Goal: Task Accomplishment & Management: Manage account settings

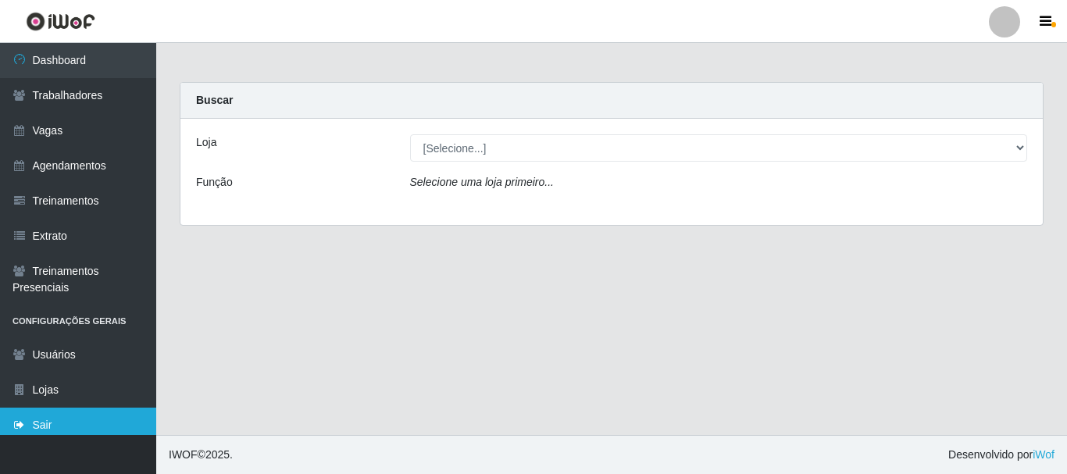
click at [70, 422] on link "Sair" at bounding box center [78, 425] width 156 height 35
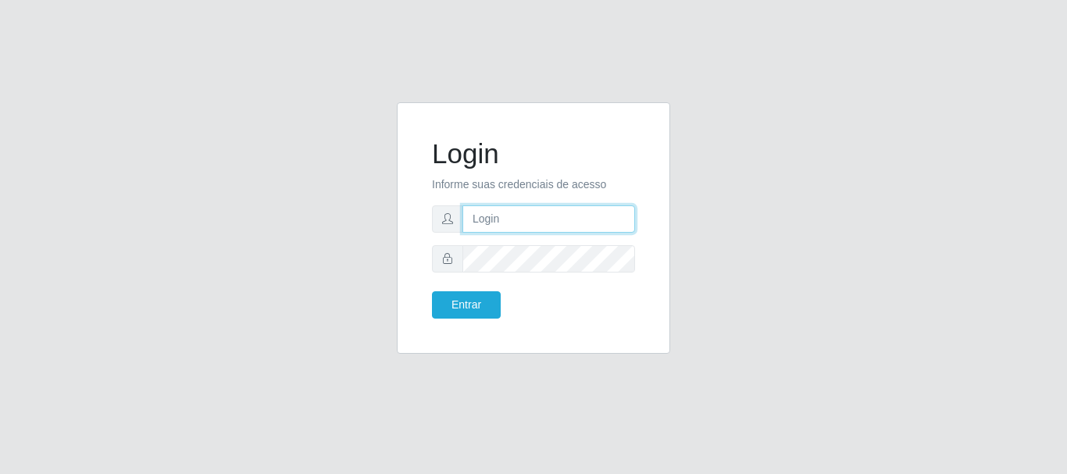
type input "lorena@castelinho"
click at [557, 220] on input "lorena@castelinho" at bounding box center [549, 219] width 173 height 27
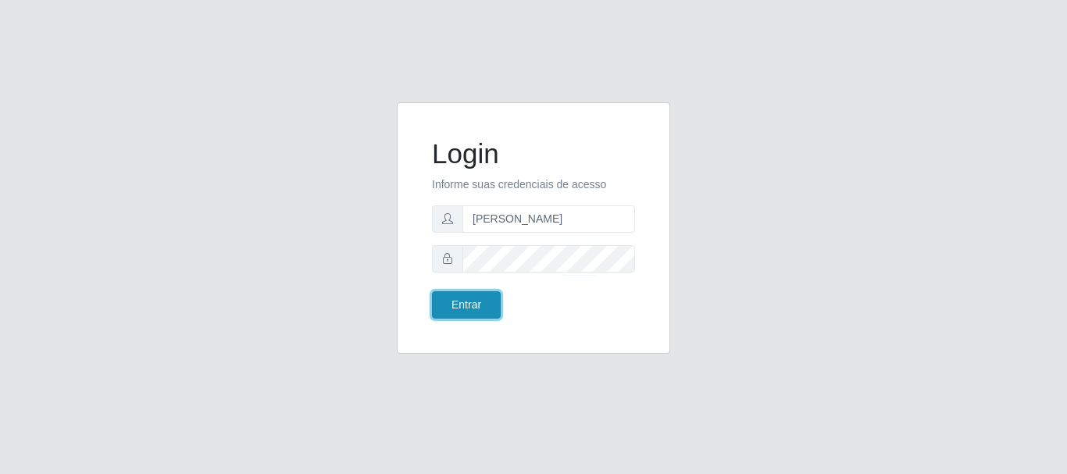
click at [467, 306] on button "Entrar" at bounding box center [466, 304] width 69 height 27
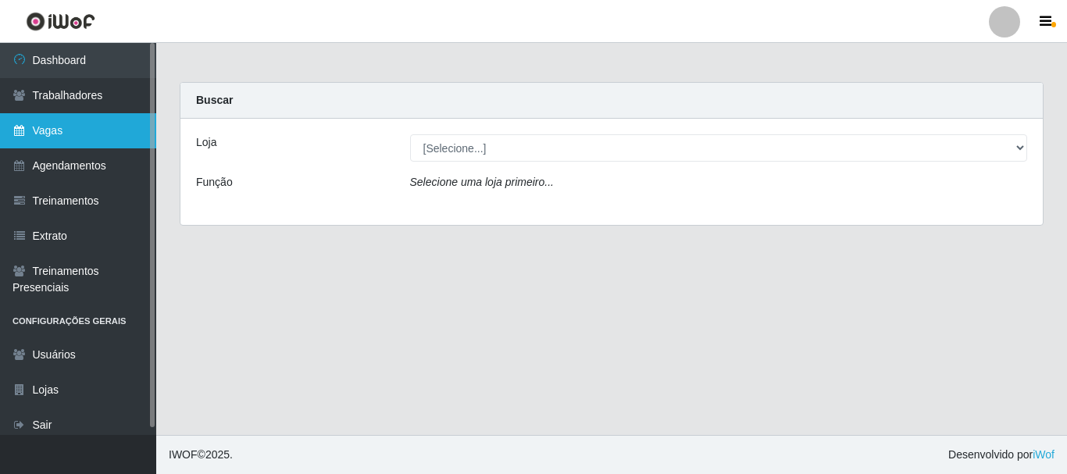
click at [71, 138] on link "Vagas" at bounding box center [78, 130] width 156 height 35
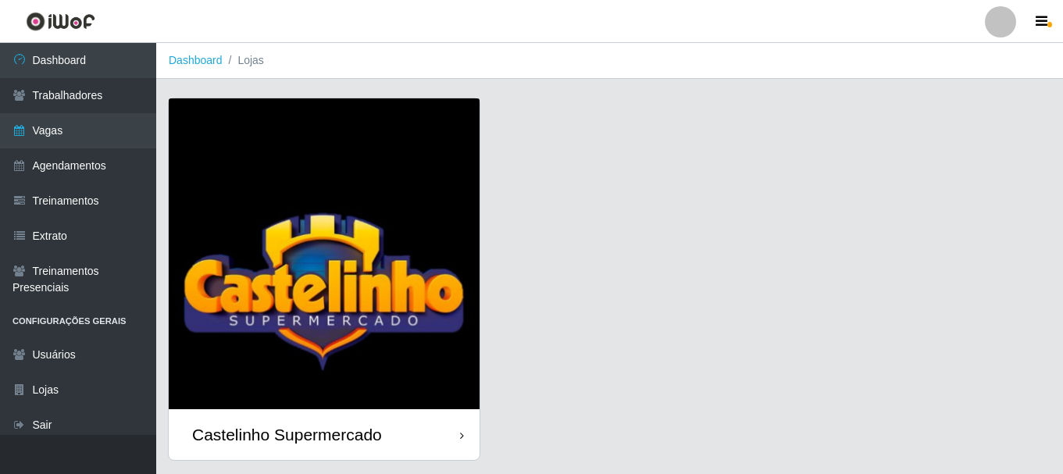
click at [342, 324] on img at bounding box center [324, 253] width 311 height 311
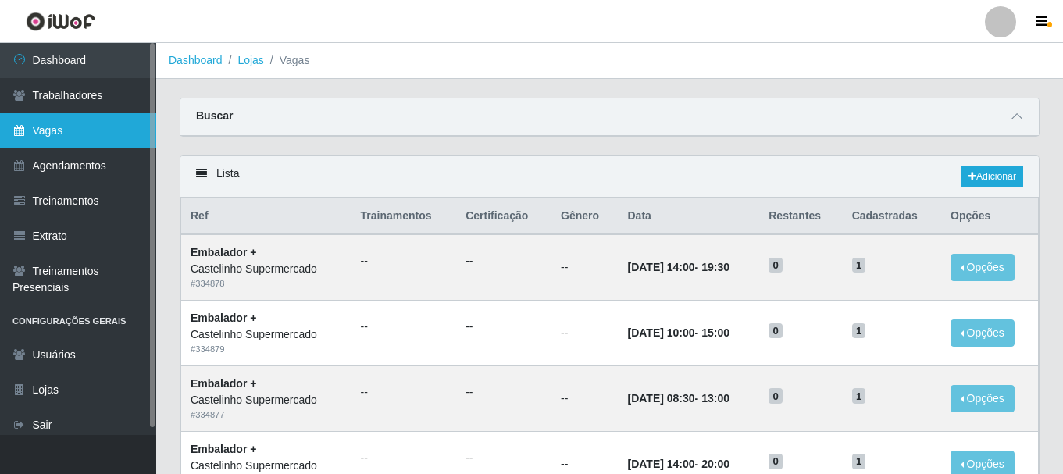
click at [94, 133] on link "Vagas" at bounding box center [78, 130] width 156 height 35
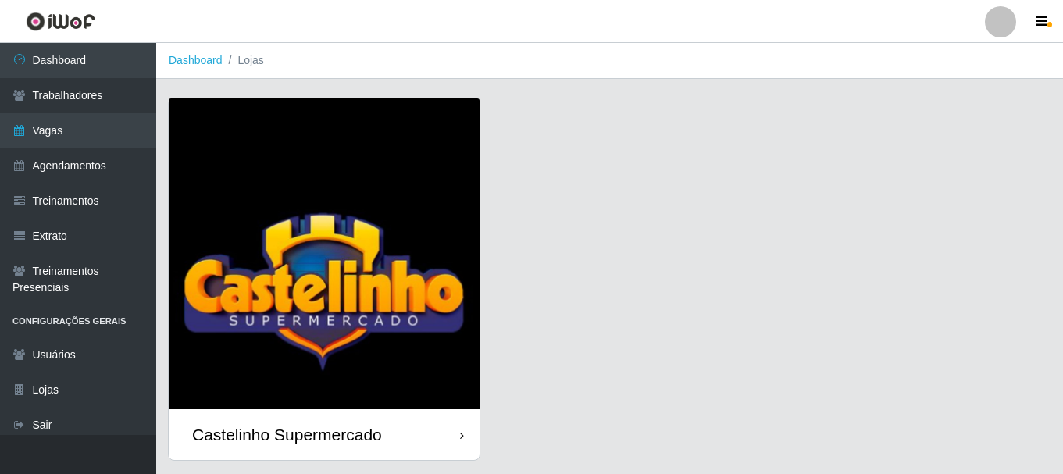
click at [316, 442] on div "Castelinho Supermercado" at bounding box center [287, 435] width 190 height 20
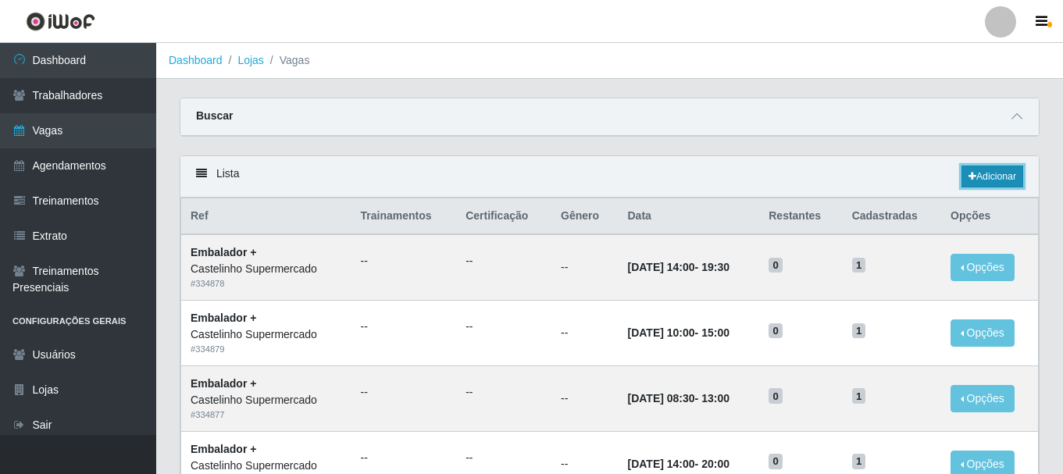
click at [999, 184] on link "Adicionar" at bounding box center [993, 177] width 62 height 22
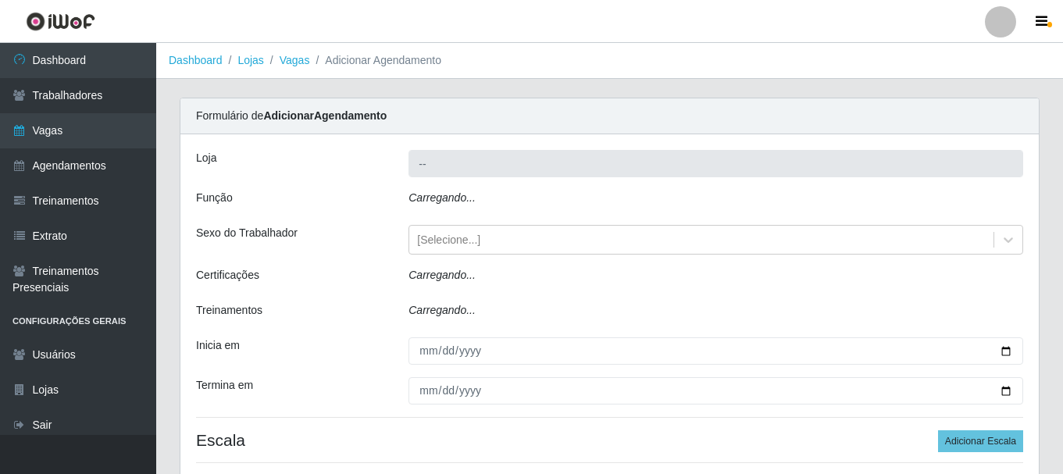
type input "Castelinho Supermercado"
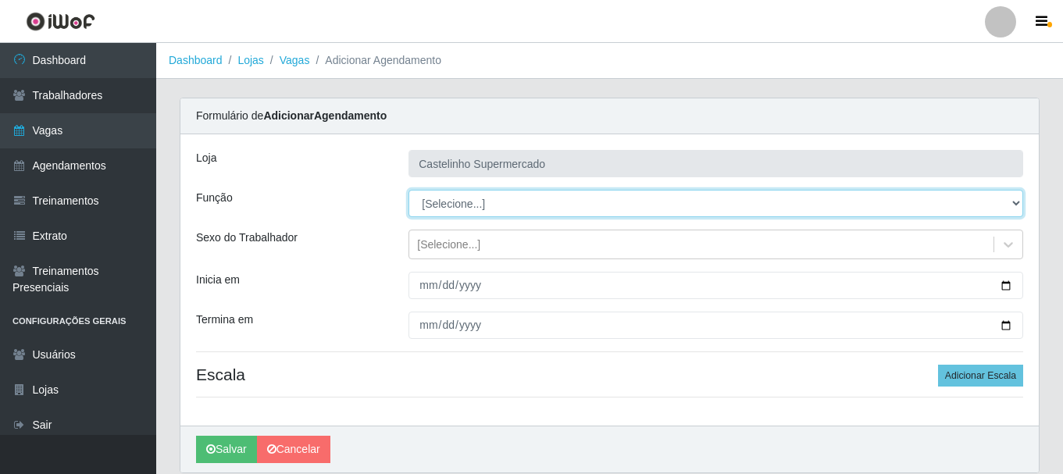
click at [458, 201] on select "[Selecione...] ASG ASG + ASG ++ Balconista de Açougue Balconista de Açougue + B…" at bounding box center [716, 203] width 615 height 27
click at [409, 190] on select "[Selecione...] ASG ASG + ASG ++ Balconista de Açougue Balconista de Açougue + B…" at bounding box center [716, 203] width 615 height 27
click at [469, 212] on select "[Selecione...] ASG ASG + ASG ++ Balconista de Açougue Balconista de Açougue + B…" at bounding box center [716, 203] width 615 height 27
select select "70"
click at [409, 190] on select "[Selecione...] ASG ASG + ASG ++ Balconista de Açougue Balconista de Açougue + B…" at bounding box center [716, 203] width 615 height 27
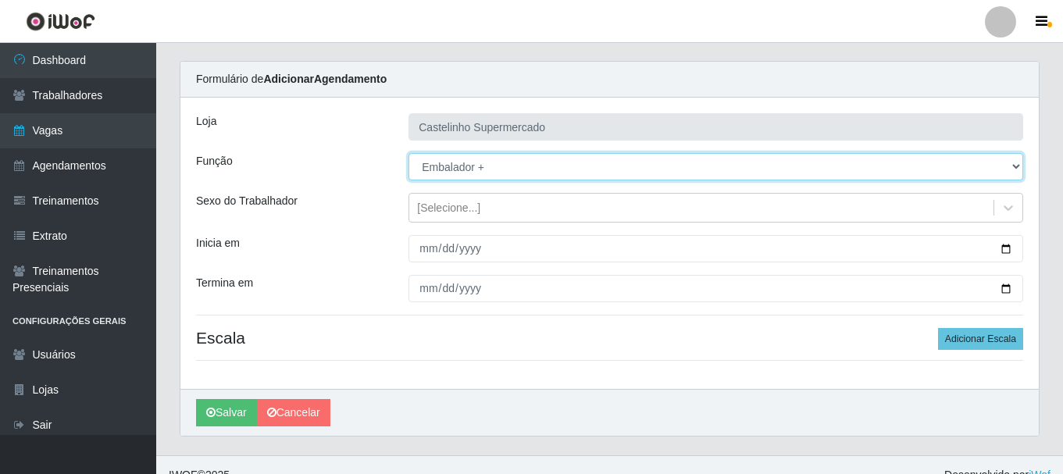
scroll to position [57, 0]
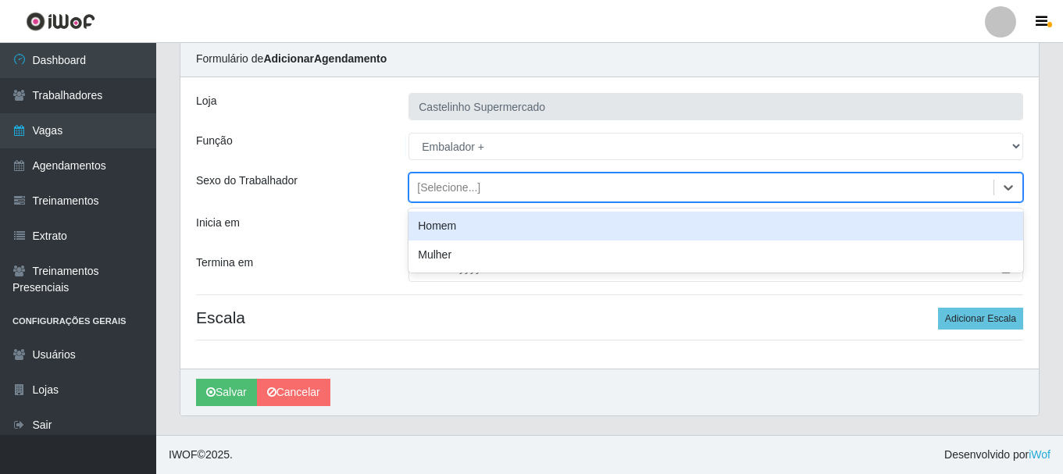
click at [430, 196] on div "[Selecione...]" at bounding box center [701, 188] width 584 height 26
click at [416, 191] on div "[Selecione...]" at bounding box center [701, 188] width 584 height 26
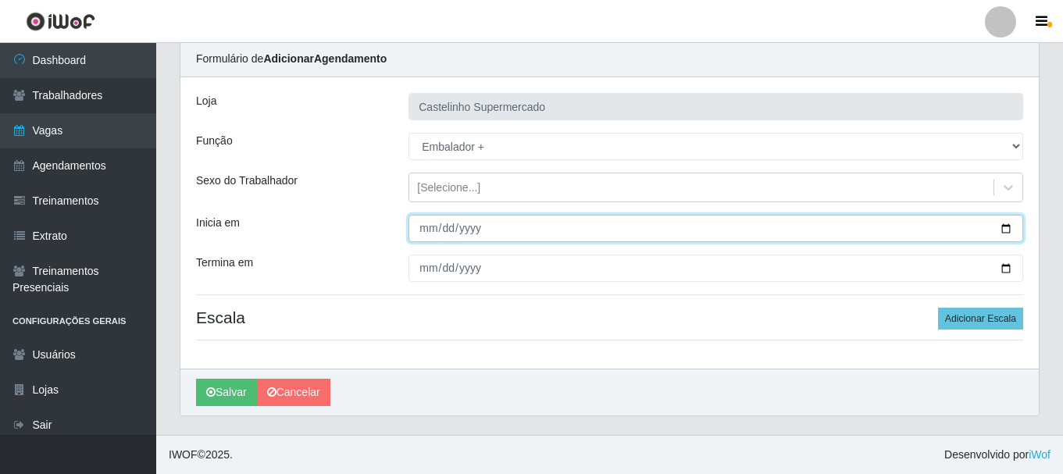
click at [1006, 228] on input "Inicia em" at bounding box center [716, 228] width 615 height 27
type input "2025-08-29"
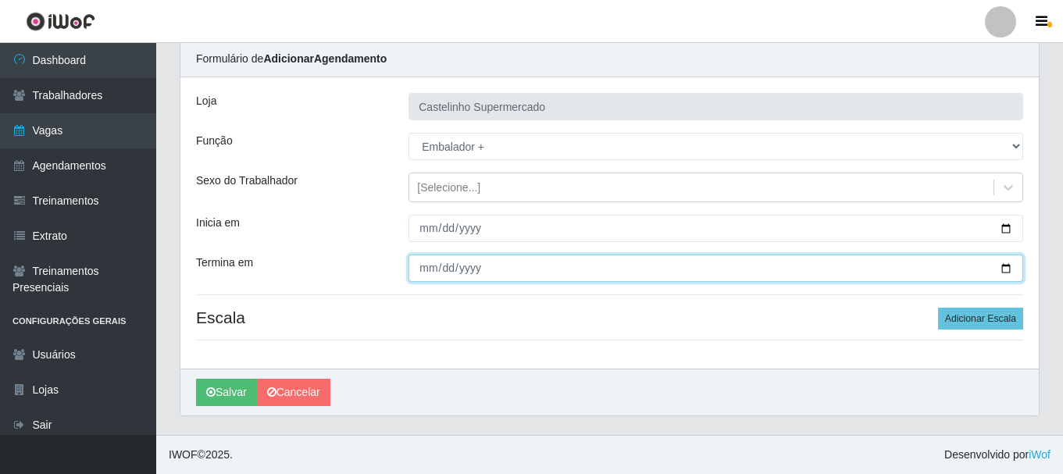
click at [483, 272] on input "Termina em" at bounding box center [716, 268] width 615 height 27
drag, startPoint x: 1006, startPoint y: 266, endPoint x: 972, endPoint y: 267, distance: 34.4
click at [999, 266] on input "Termina em" at bounding box center [716, 268] width 615 height 27
click at [1000, 267] on input "Termina em" at bounding box center [716, 268] width 615 height 27
type input "2025-08-30"
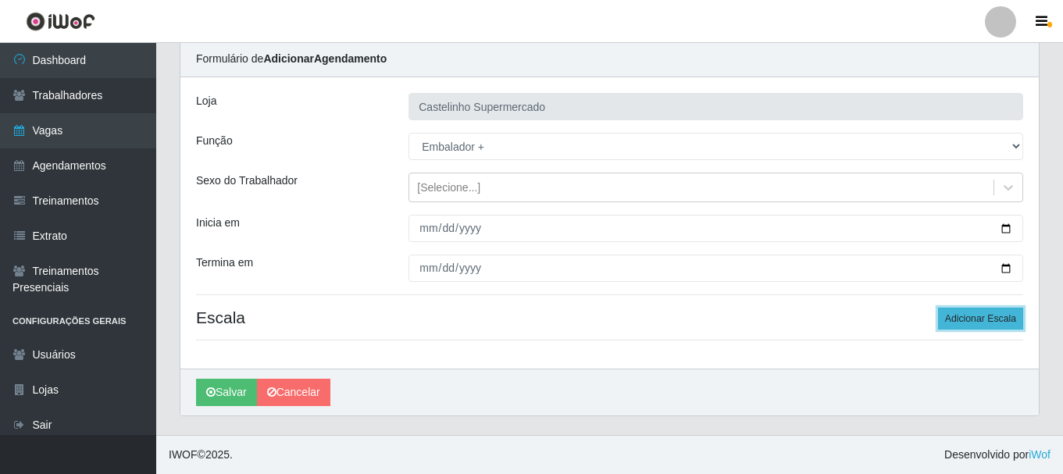
click at [1003, 319] on button "Adicionar Escala" at bounding box center [980, 319] width 85 height 22
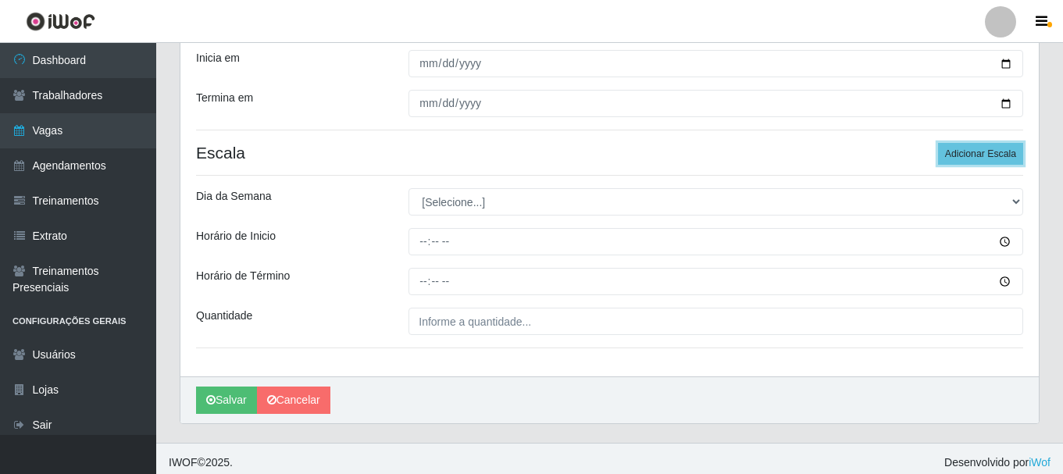
scroll to position [230, 0]
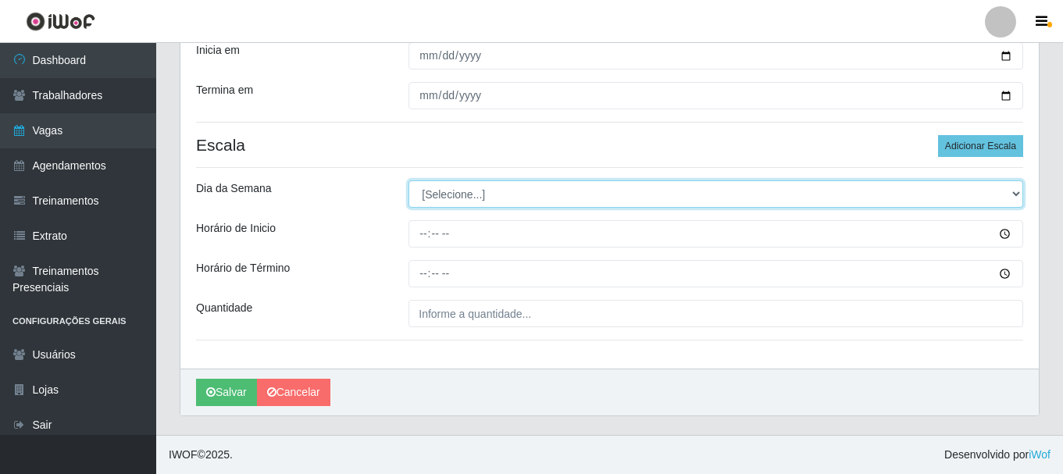
click at [492, 199] on select "[Selecione...] Segunda Terça Quarta Quinta Sexta Sábado Domingo" at bounding box center [716, 194] width 615 height 27
select select "6"
click at [409, 181] on select "[Selecione...] Segunda Terça Quarta Quinta Sexta Sábado Domingo" at bounding box center [716, 194] width 615 height 27
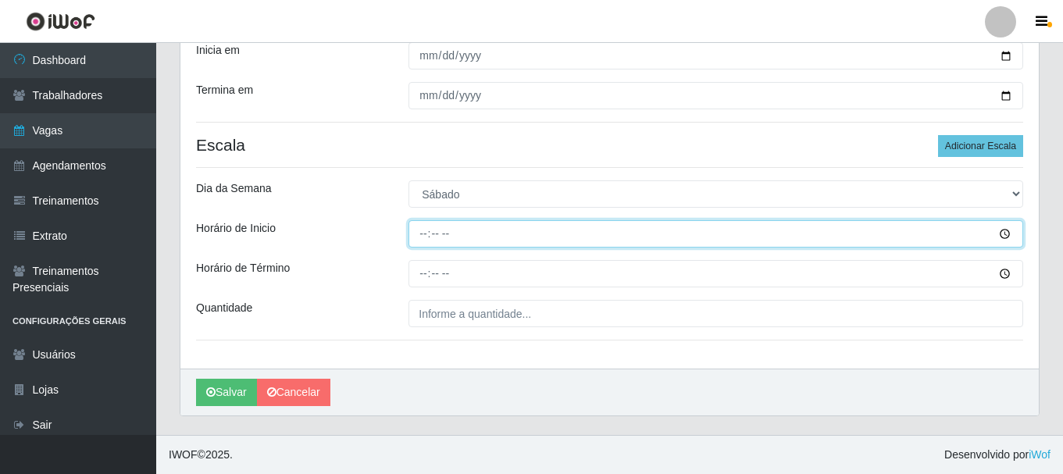
click at [420, 237] on input "Horário de Inicio" at bounding box center [716, 233] width 615 height 27
type input "07:08"
type input "07:00"
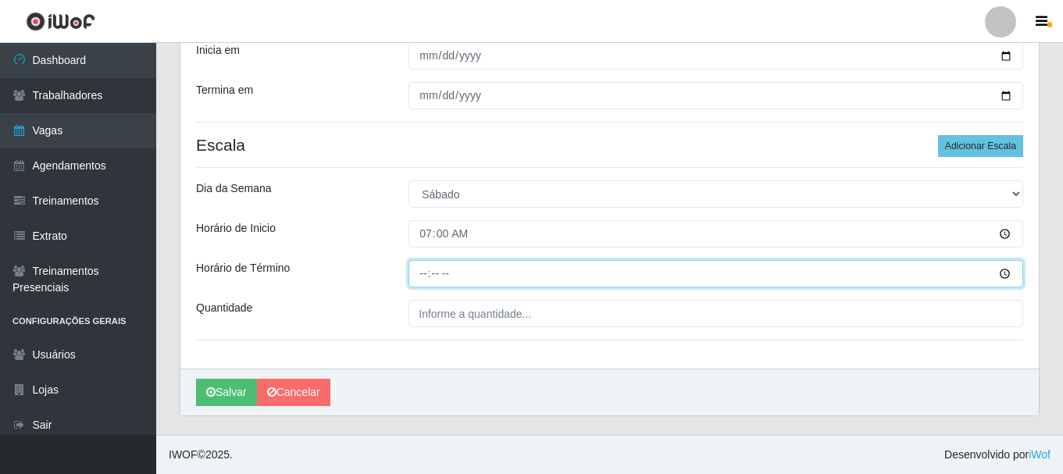
click at [428, 273] on input "Horário de Término" at bounding box center [716, 273] width 615 height 27
type input "13:00"
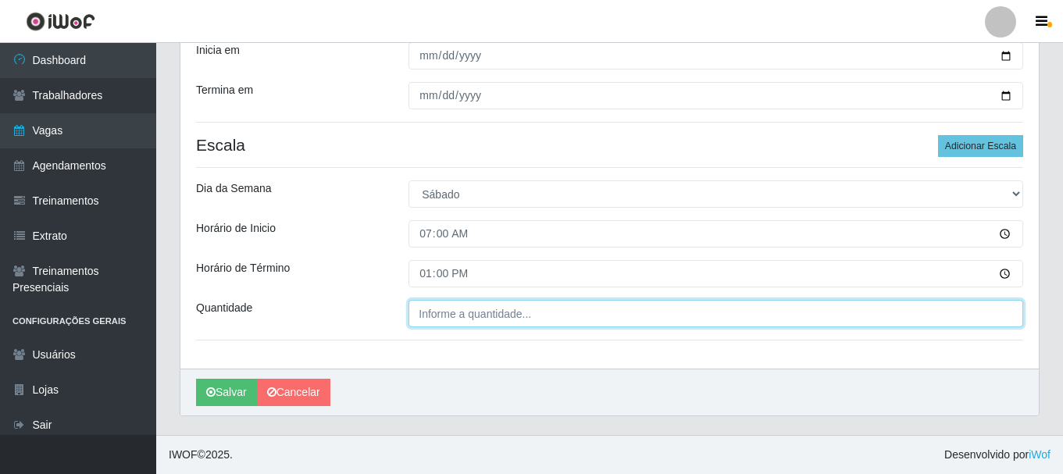
type input "___"
click at [494, 322] on input "___" at bounding box center [716, 313] width 615 height 27
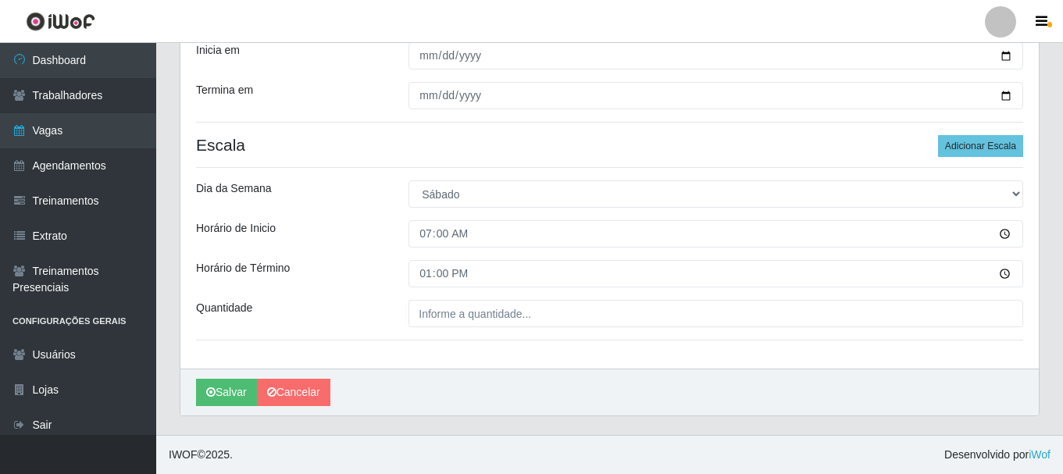
click at [564, 175] on div "Loja Castelinho Supermercado Função [Selecione...] ASG ASG + ASG ++ Balconista …" at bounding box center [610, 137] width 859 height 464
click at [981, 145] on button "Adicionar Escala" at bounding box center [980, 146] width 85 height 22
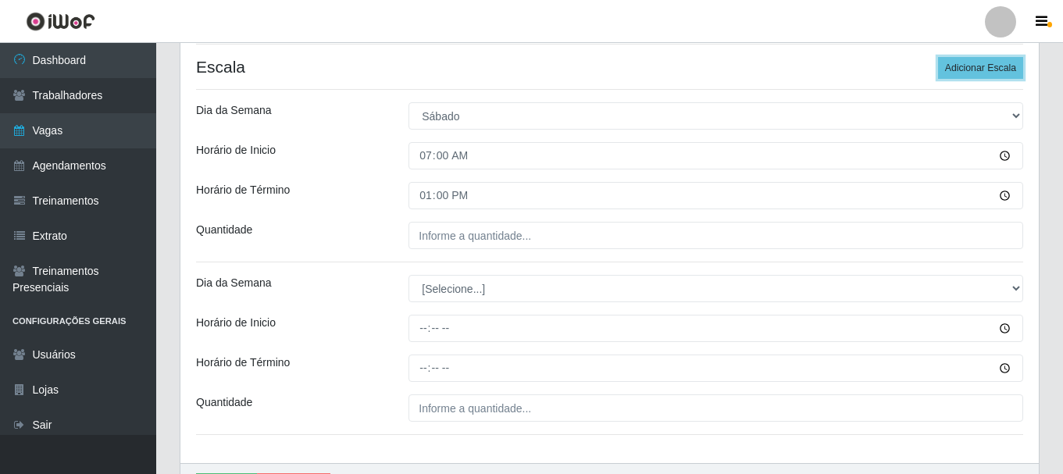
scroll to position [402, 0]
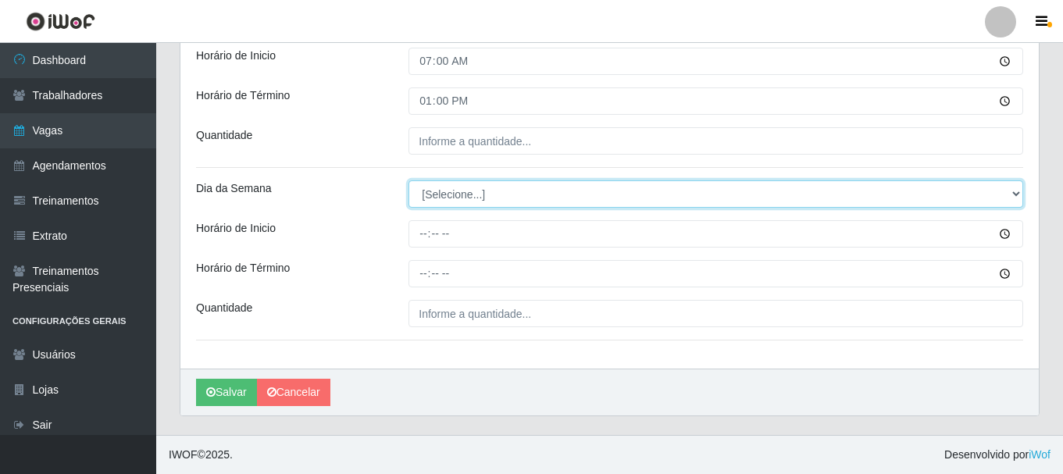
click at [480, 196] on select "[Selecione...] Segunda Terça Quarta Quinta Sexta Sábado Domingo" at bounding box center [716, 194] width 615 height 27
click at [531, 189] on select "[Selecione...] Segunda Terça Quarta Quinta Sexta Sábado Domingo" at bounding box center [716, 194] width 615 height 27
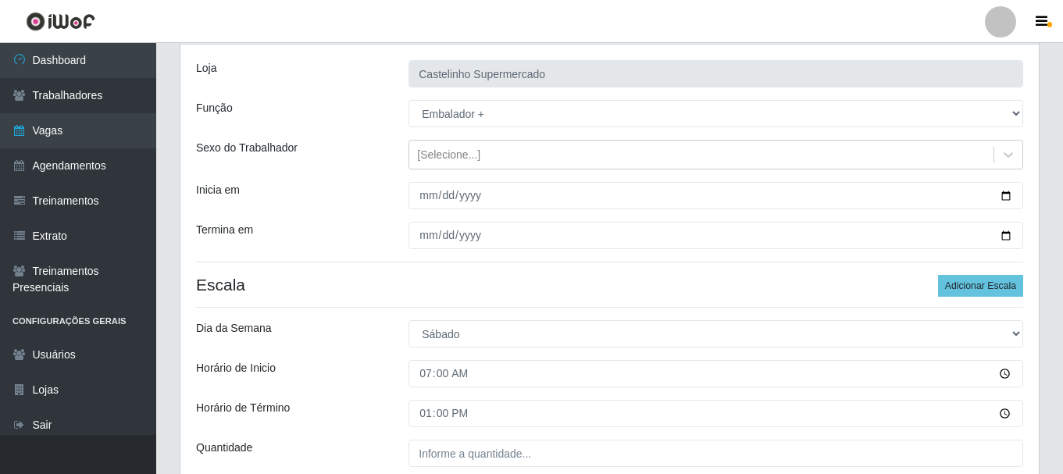
scroll to position [0, 0]
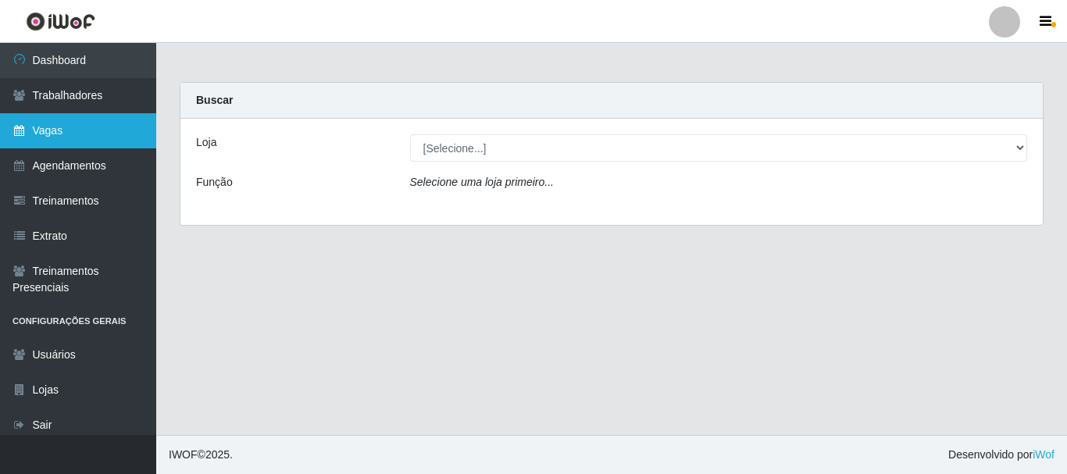
click at [67, 140] on link "Vagas" at bounding box center [78, 130] width 156 height 35
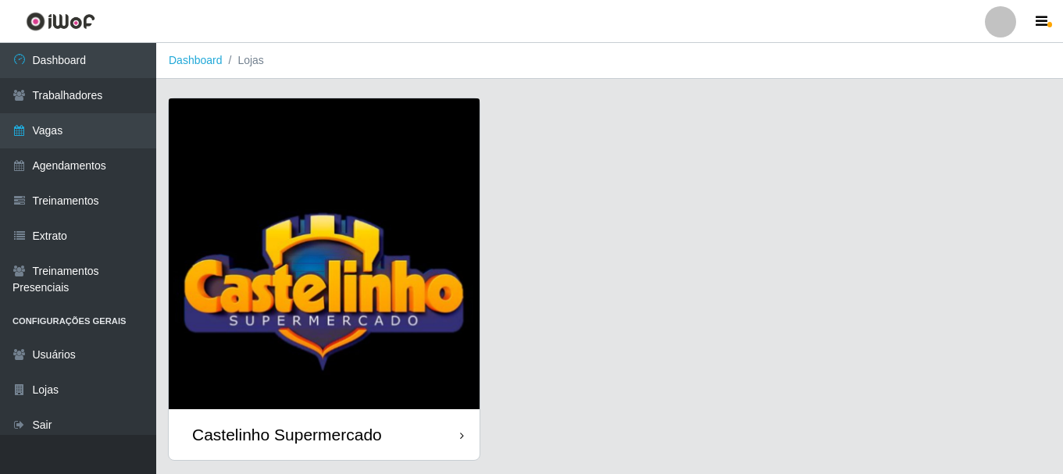
click at [366, 252] on img at bounding box center [324, 253] width 311 height 311
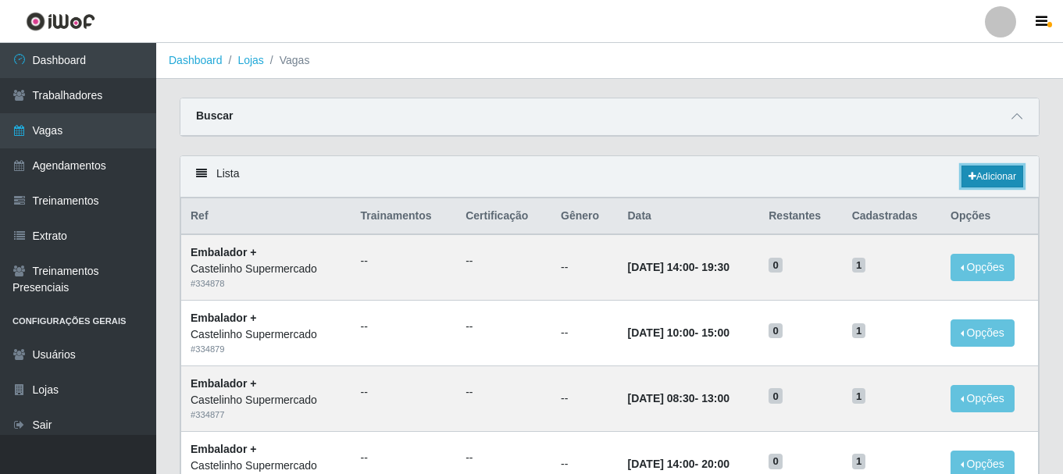
click at [999, 184] on link "Adicionar" at bounding box center [993, 177] width 62 height 22
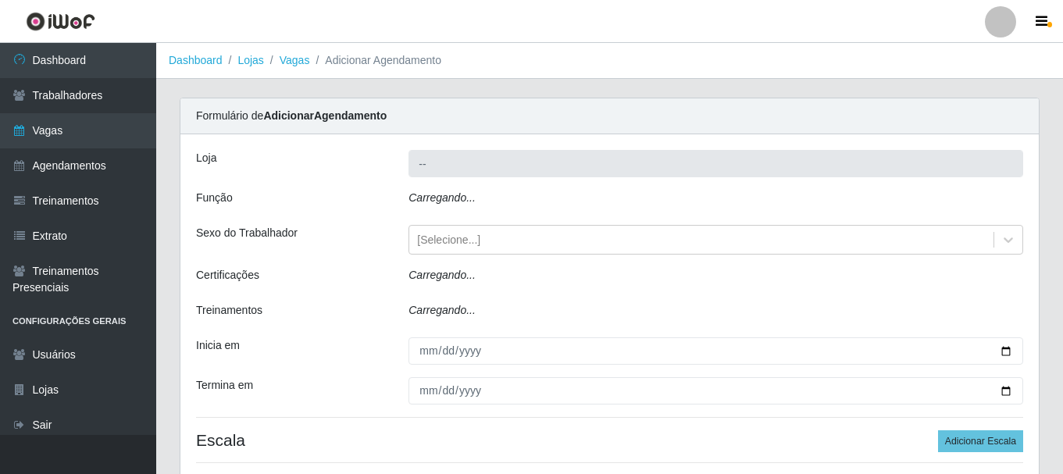
type input "Castelinho Supermercado"
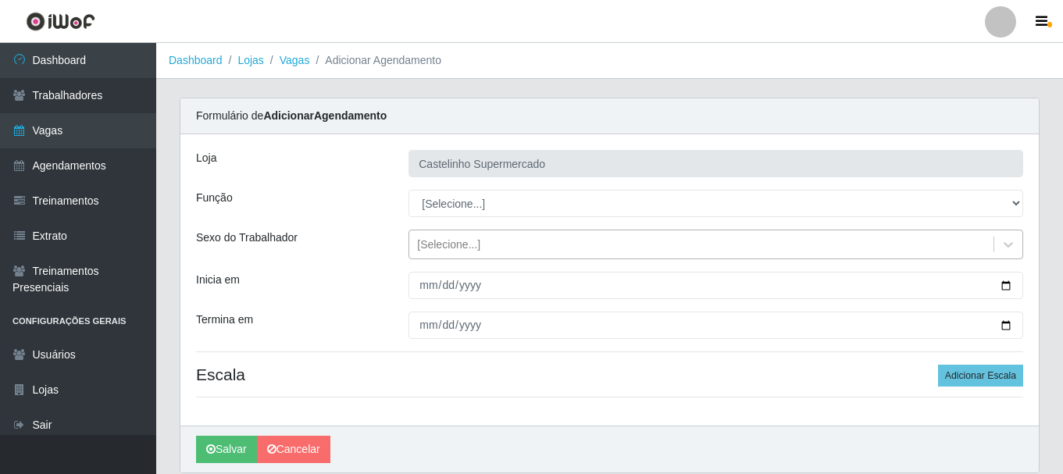
click at [485, 245] on div "[Selecione...]" at bounding box center [701, 245] width 584 height 26
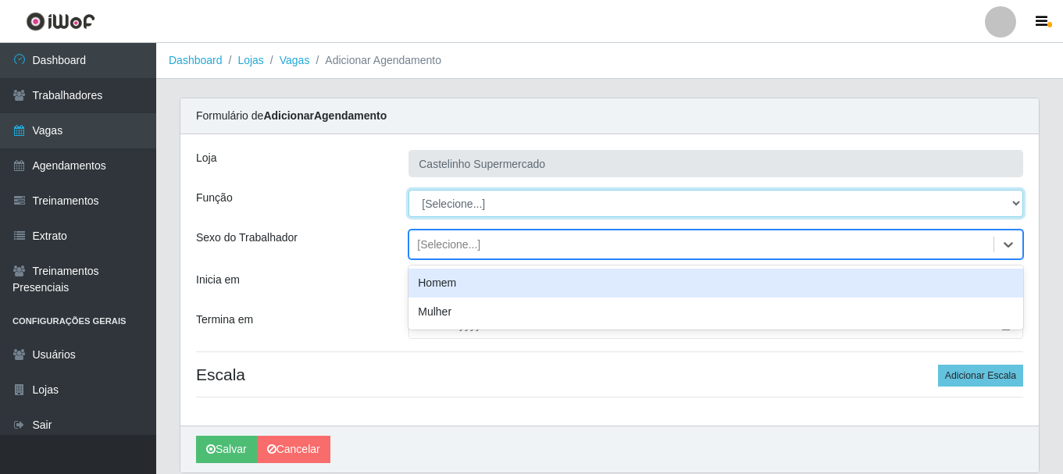
click at [488, 200] on select "[Selecione...] ASG ASG + ASG ++ Balconista de Açougue Balconista de Açougue + B…" at bounding box center [716, 203] width 615 height 27
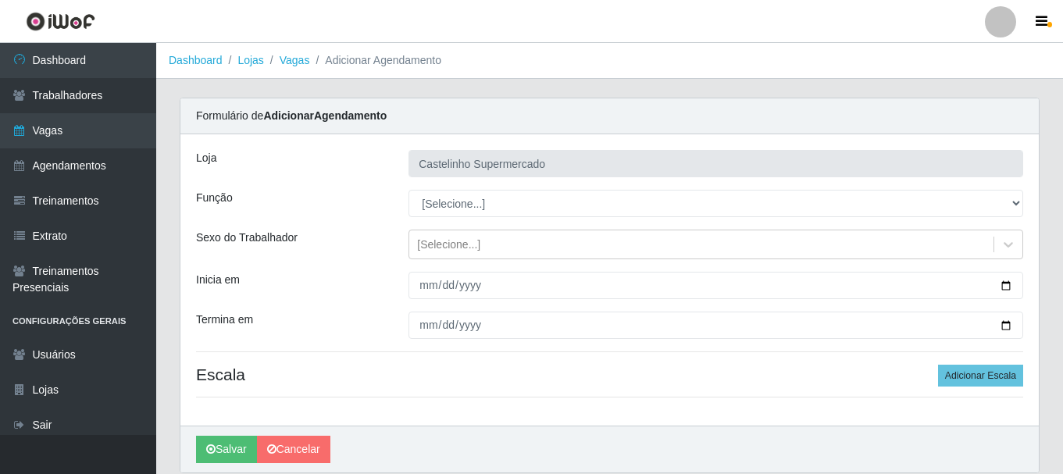
click at [357, 211] on div "Função" at bounding box center [290, 203] width 213 height 27
click at [441, 253] on div "[Selecione...]" at bounding box center [701, 245] width 584 height 26
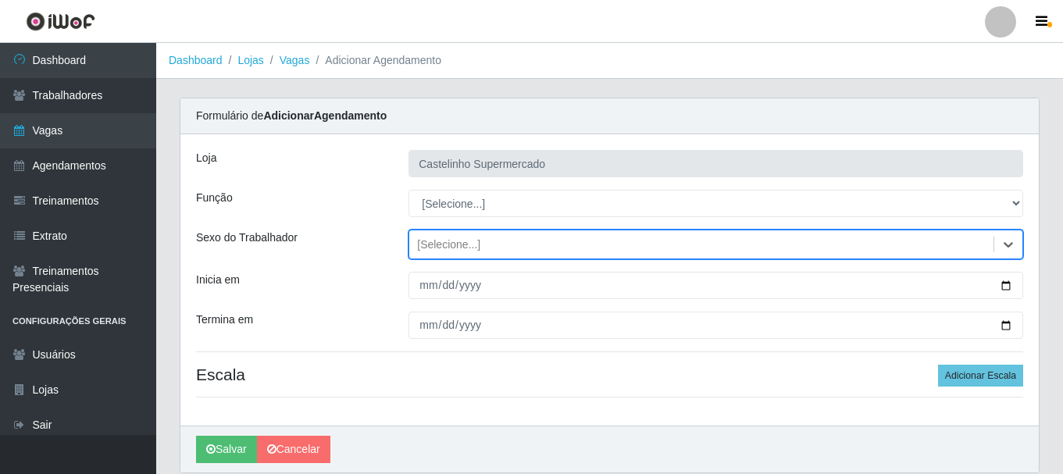
click at [451, 248] on div "[Selecione...]" at bounding box center [448, 245] width 63 height 16
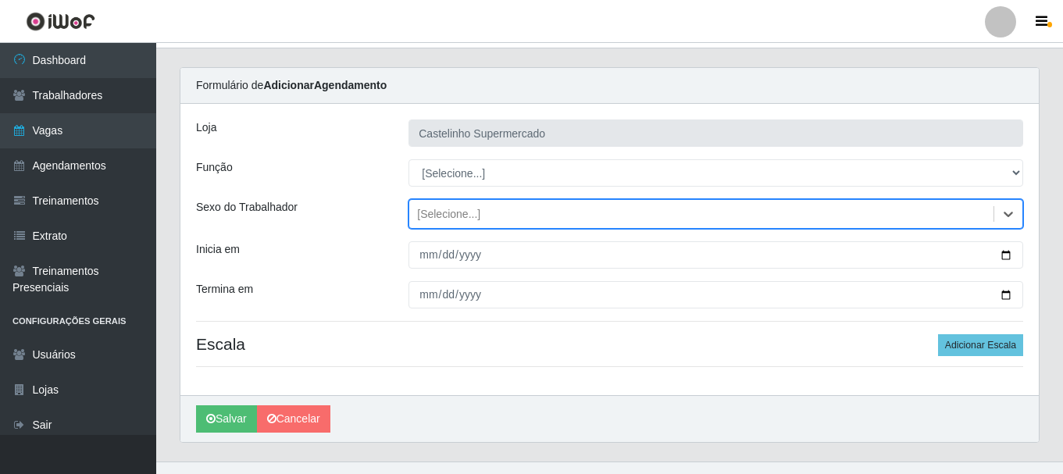
scroll to position [57, 0]
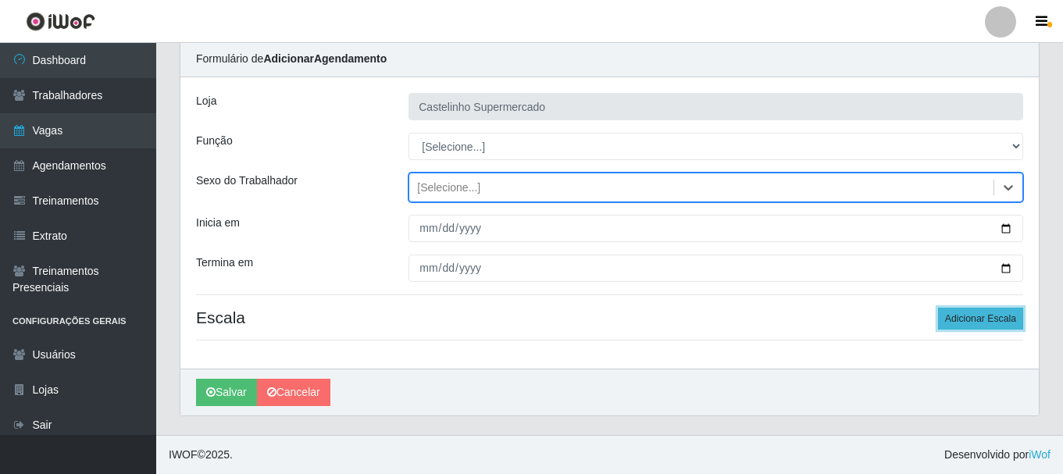
click at [1004, 320] on button "Adicionar Escala" at bounding box center [980, 319] width 85 height 22
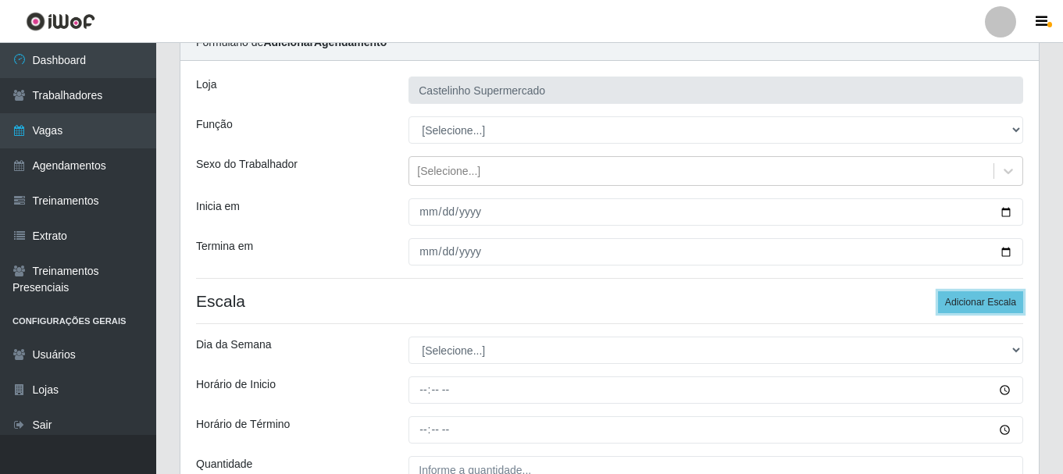
scroll to position [0, 0]
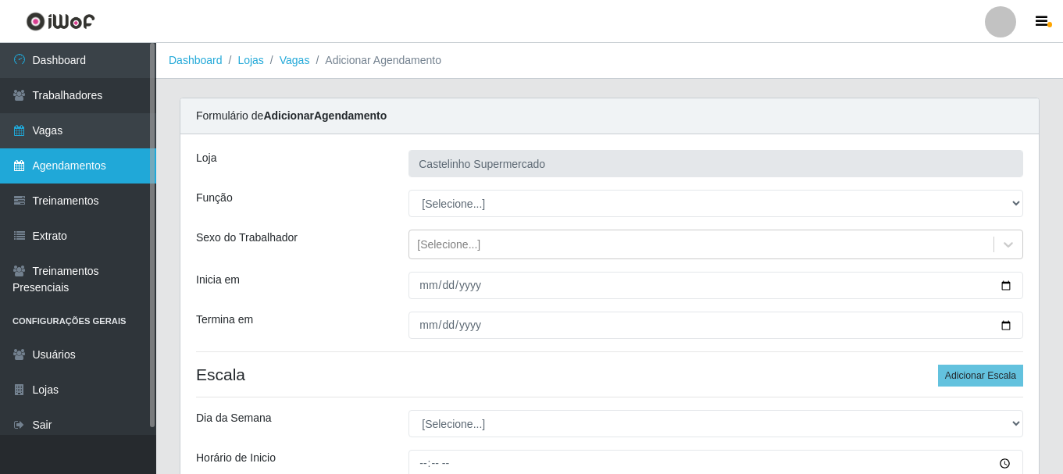
click at [102, 166] on link "Agendamentos" at bounding box center [78, 165] width 156 height 35
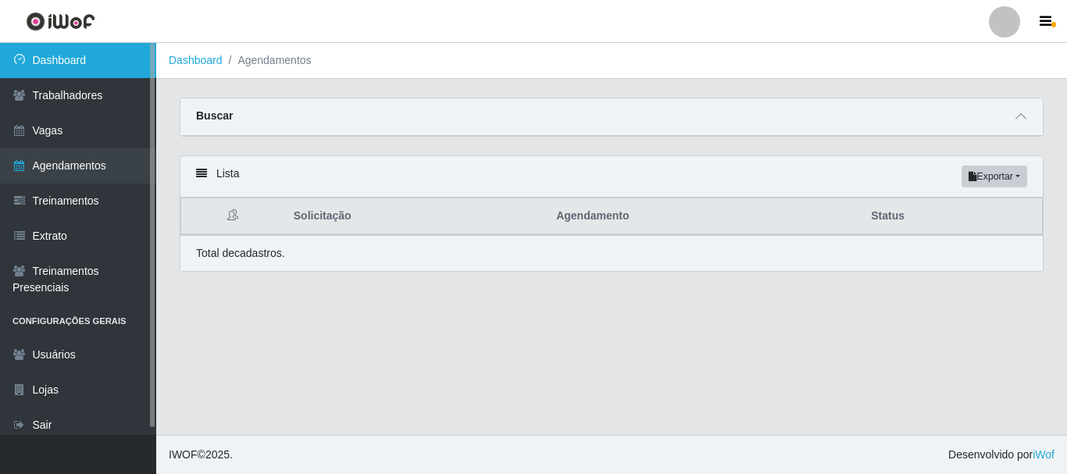
click at [88, 58] on link "Dashboard" at bounding box center [78, 60] width 156 height 35
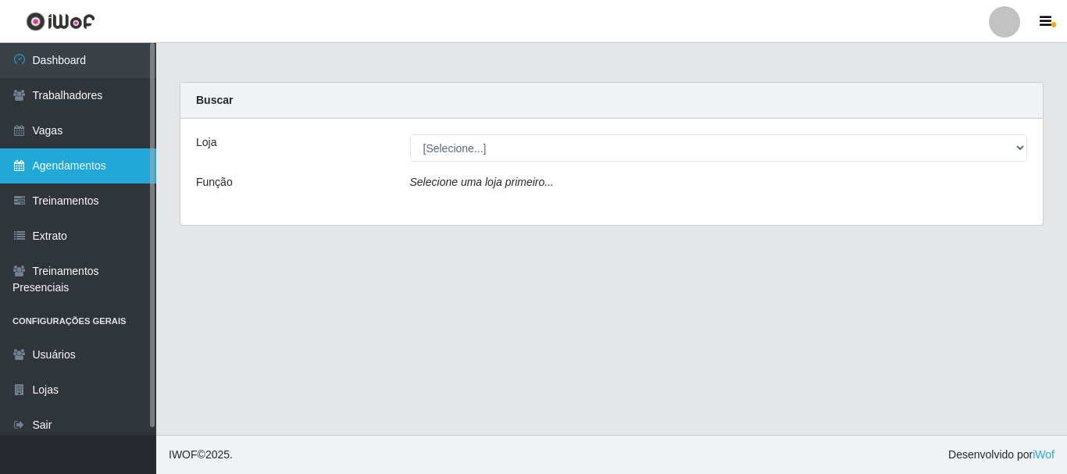
click at [46, 165] on link "Agendamentos" at bounding box center [78, 165] width 156 height 35
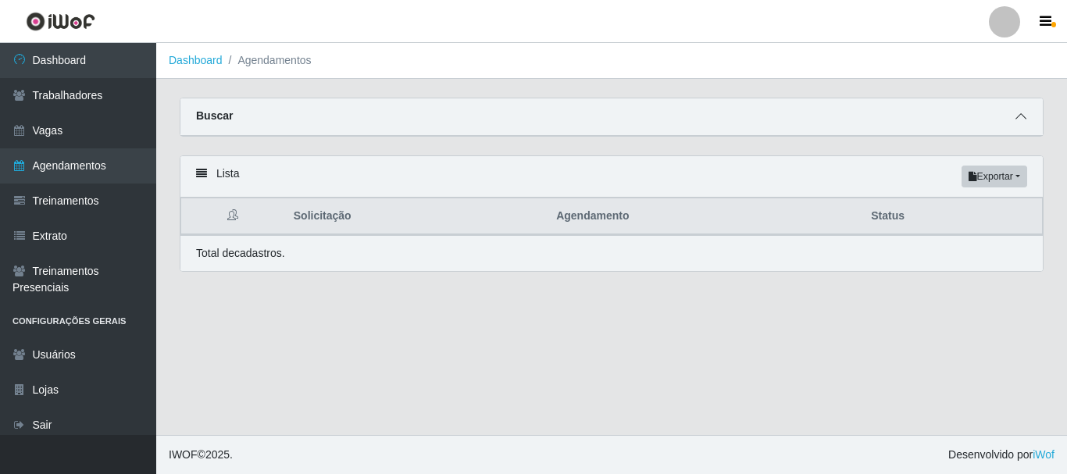
click at [1021, 122] on icon at bounding box center [1021, 116] width 11 height 11
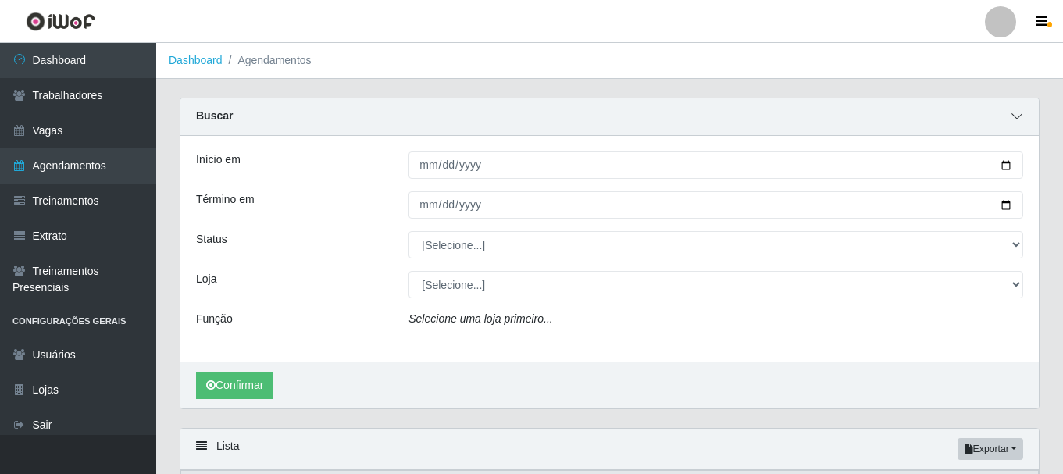
click at [1019, 121] on icon at bounding box center [1017, 116] width 11 height 11
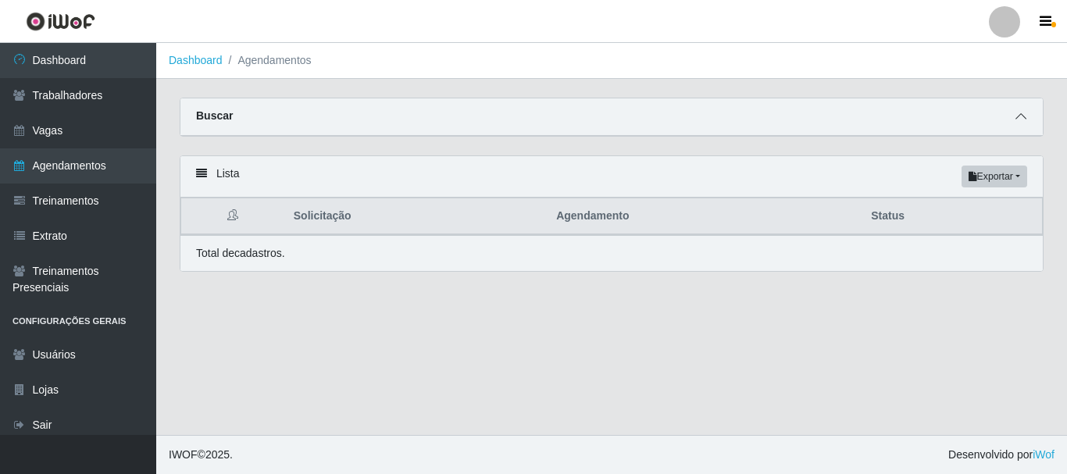
click at [1018, 121] on icon at bounding box center [1021, 116] width 11 height 11
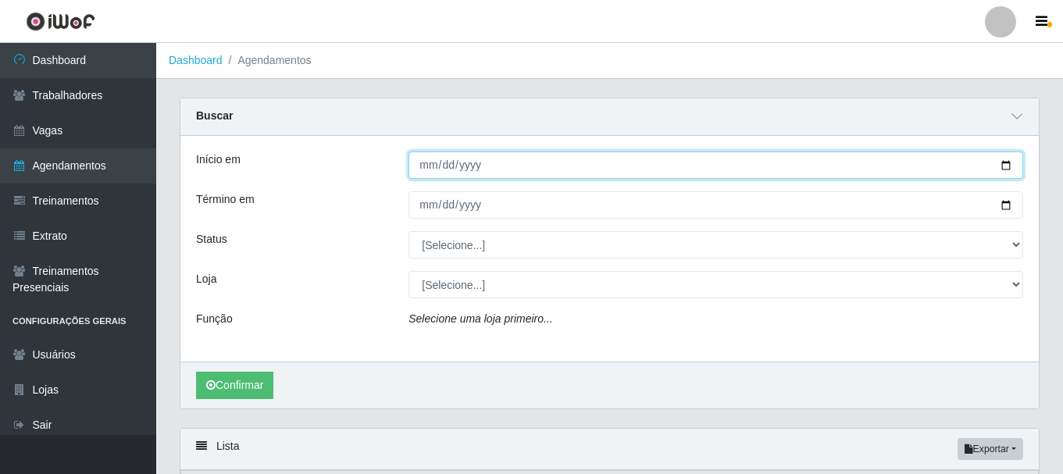
click at [1012, 170] on input "Início em" at bounding box center [716, 165] width 615 height 27
type input "[DATE]"
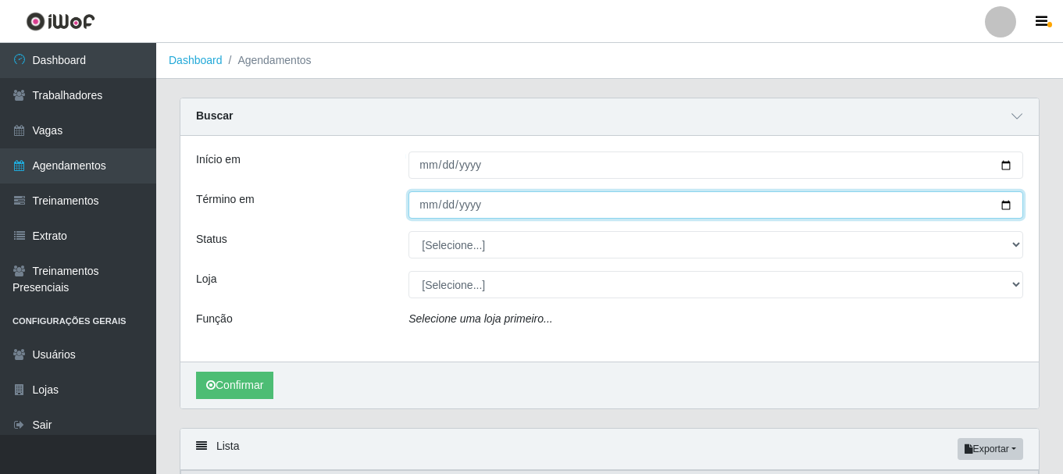
click at [1003, 208] on input "Término em" at bounding box center [716, 204] width 615 height 27
type input "[DATE]"
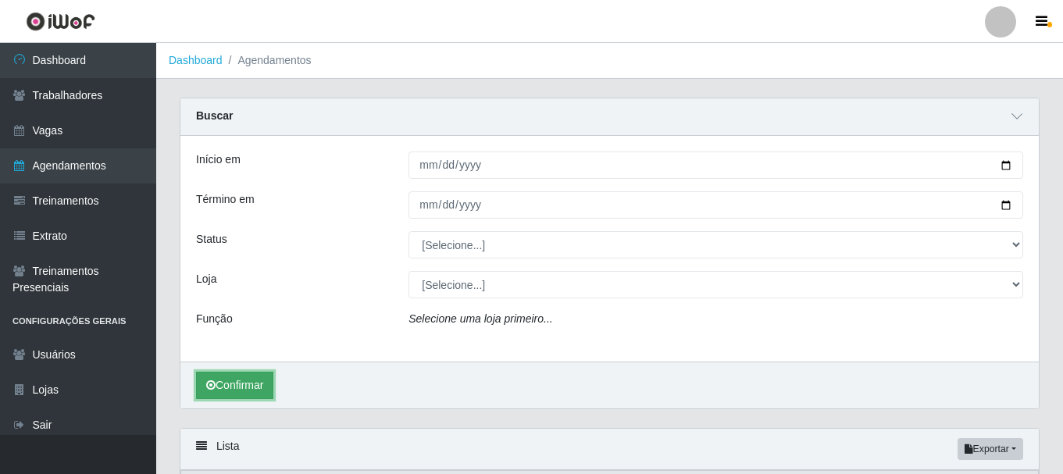
click at [233, 391] on button "Confirmar" at bounding box center [234, 385] width 77 height 27
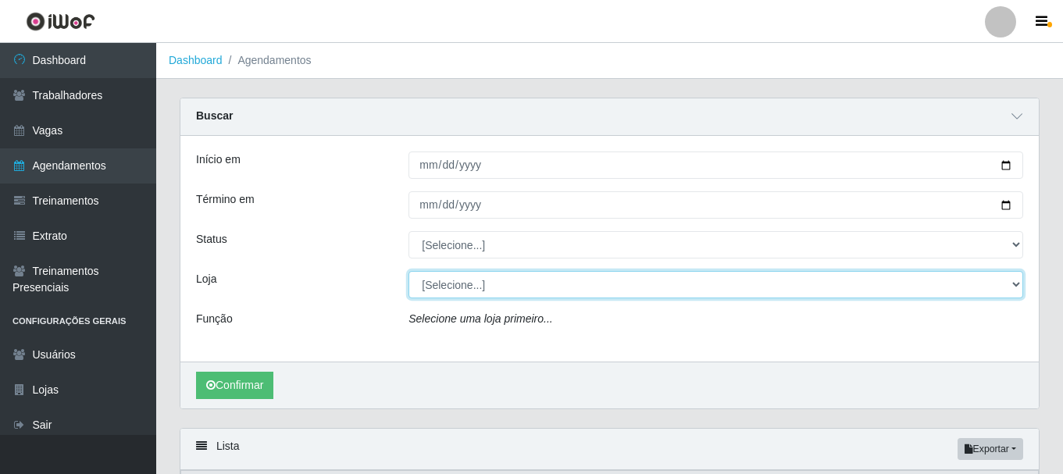
click at [472, 287] on select "[Selecione...] Castelinho Supermercado" at bounding box center [716, 284] width 615 height 27
select select "377"
click at [409, 272] on select "[Selecione...] Castelinho Supermercado" at bounding box center [716, 284] width 615 height 27
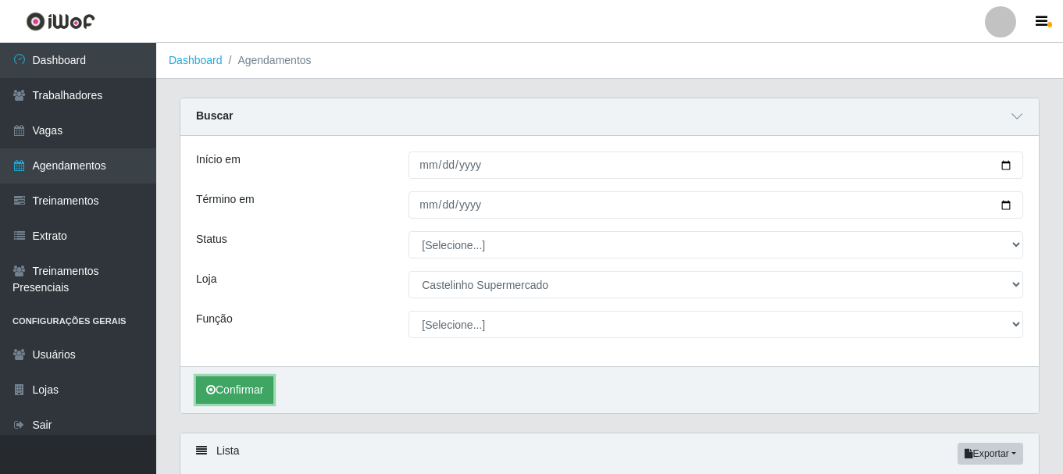
click at [227, 393] on button "Confirmar" at bounding box center [234, 390] width 77 height 27
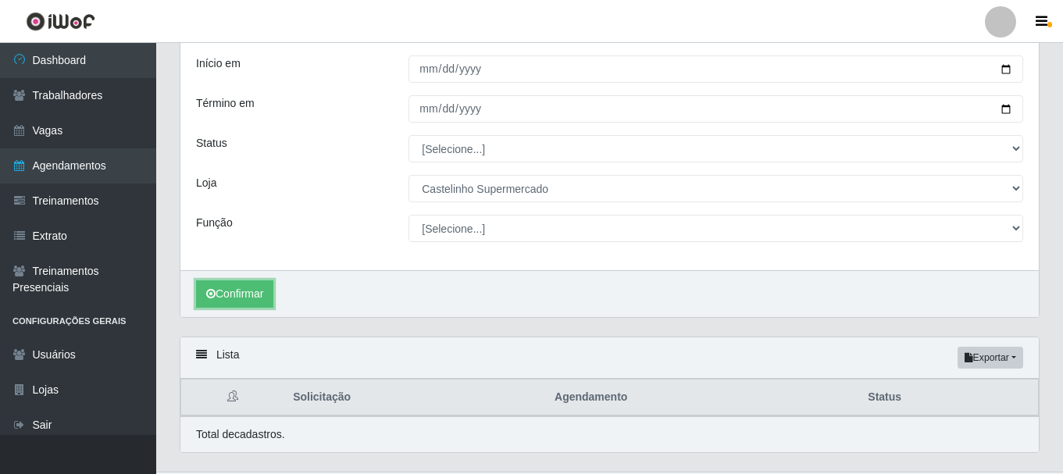
scroll to position [134, 0]
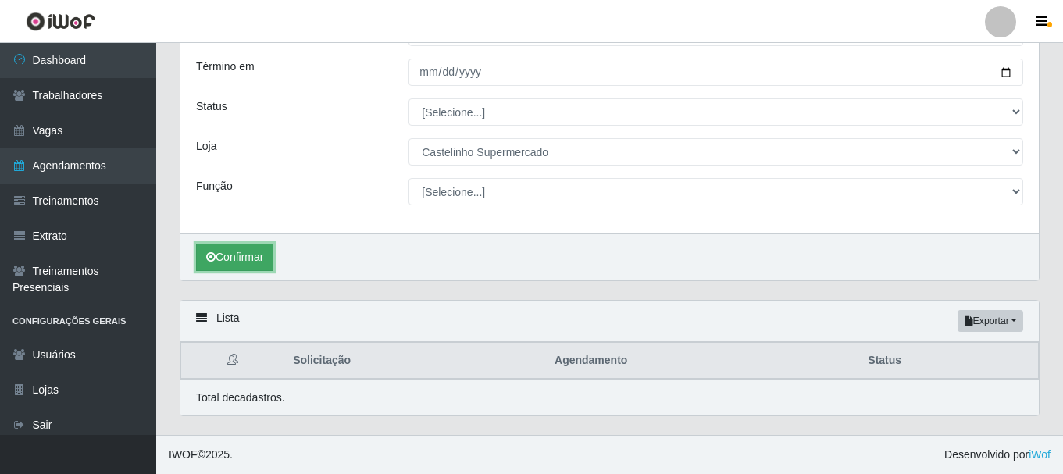
click at [259, 259] on button "Confirmar" at bounding box center [234, 257] width 77 height 27
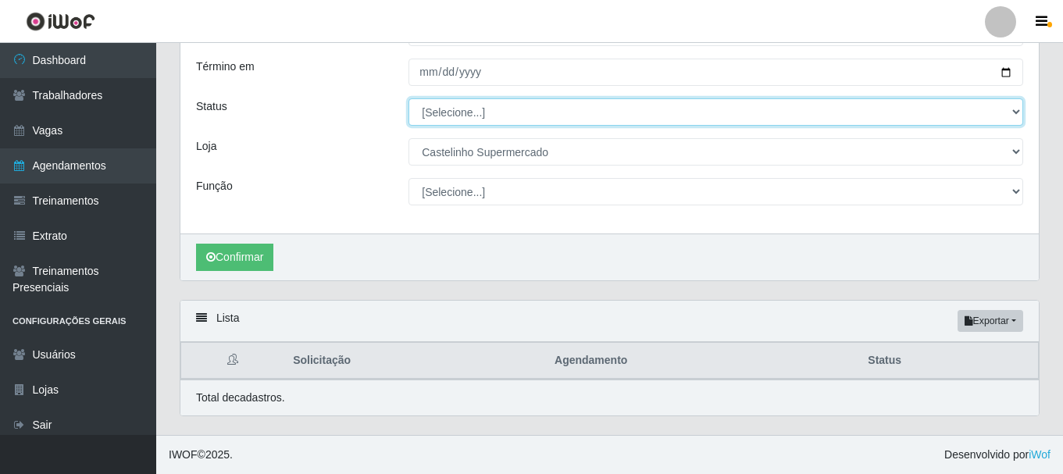
click at [524, 113] on select "[Selecione...] AGENDADO AGUARDANDO LIBERAR EM ANDAMENTO EM REVISÃO FINALIZADO C…" at bounding box center [716, 111] width 615 height 27
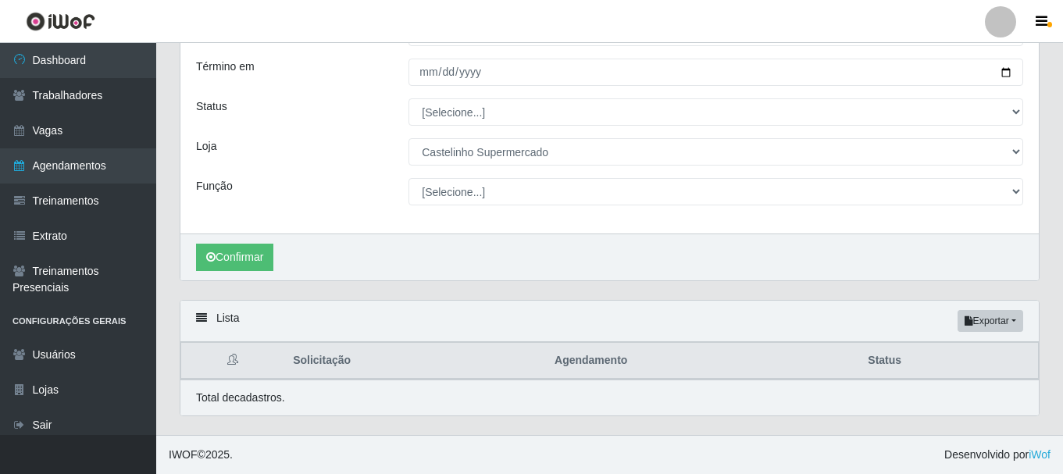
click at [322, 186] on div "Função" at bounding box center [290, 191] width 213 height 27
click at [248, 255] on button "Confirmar" at bounding box center [234, 257] width 77 height 27
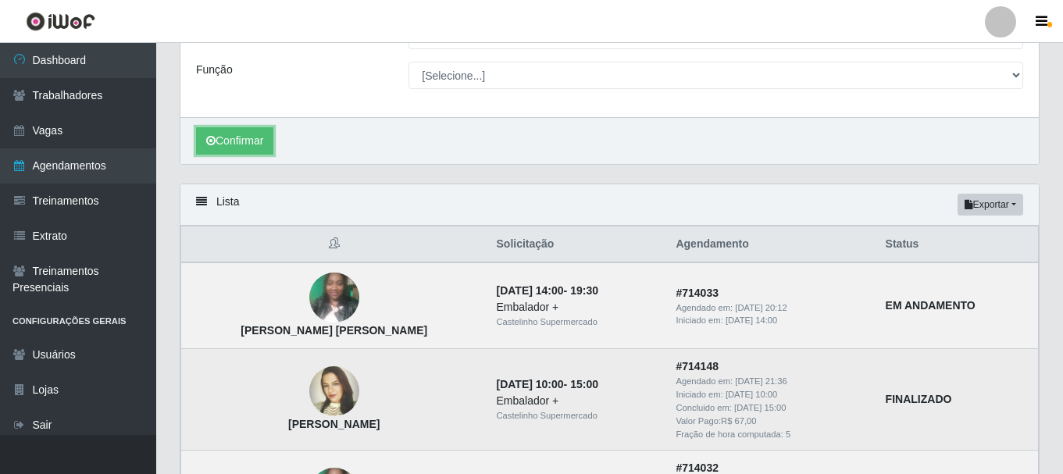
scroll to position [434, 0]
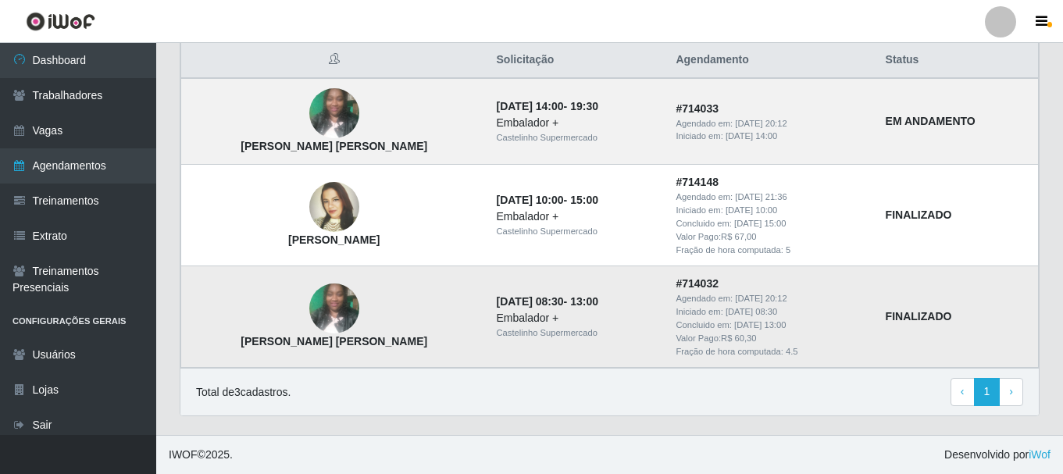
drag, startPoint x: 966, startPoint y: 324, endPoint x: 784, endPoint y: 321, distance: 182.1
click at [800, 323] on tr "[PERSON_NAME] [PERSON_NAME] [DATE] 08:30 - 13:00 Embalador + Castelinho Superme…" at bounding box center [610, 317] width 858 height 102
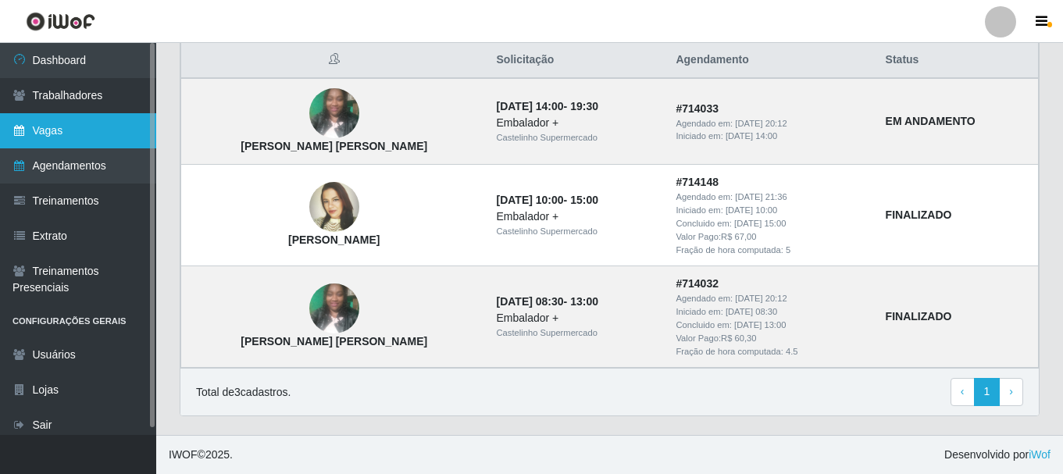
click at [84, 138] on link "Vagas" at bounding box center [78, 130] width 156 height 35
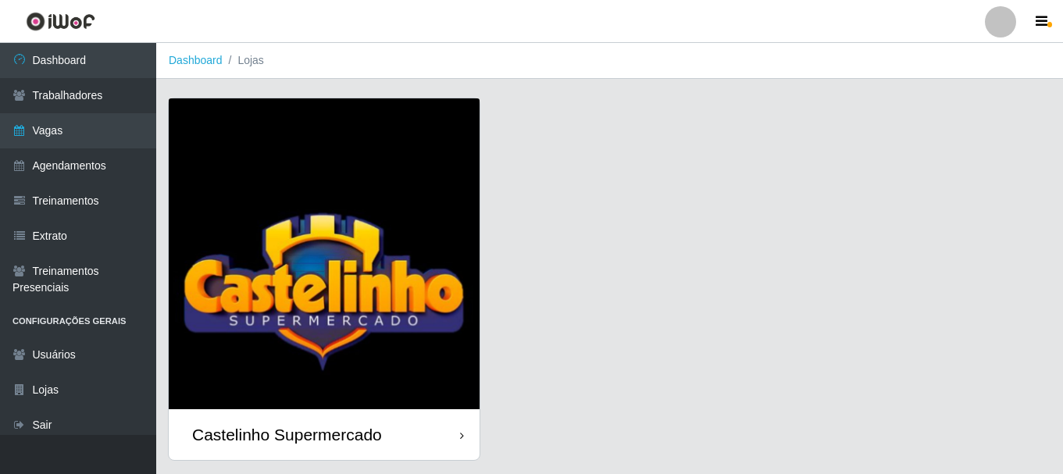
click at [296, 402] on img at bounding box center [324, 253] width 311 height 311
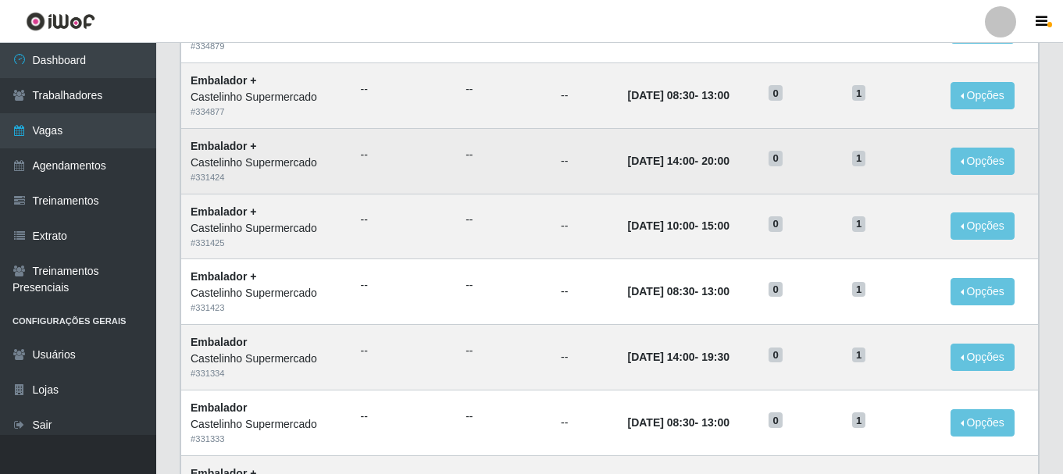
scroll to position [234, 0]
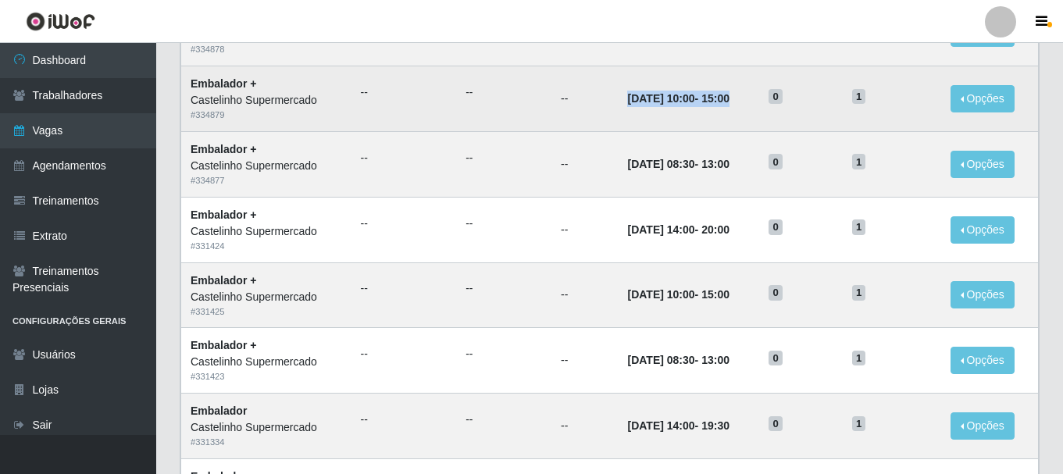
drag, startPoint x: 604, startPoint y: 95, endPoint x: 759, endPoint y: 91, distance: 154.8
click at [759, 91] on td "[DATE] 10:00 - 15:00" at bounding box center [688, 99] width 141 height 66
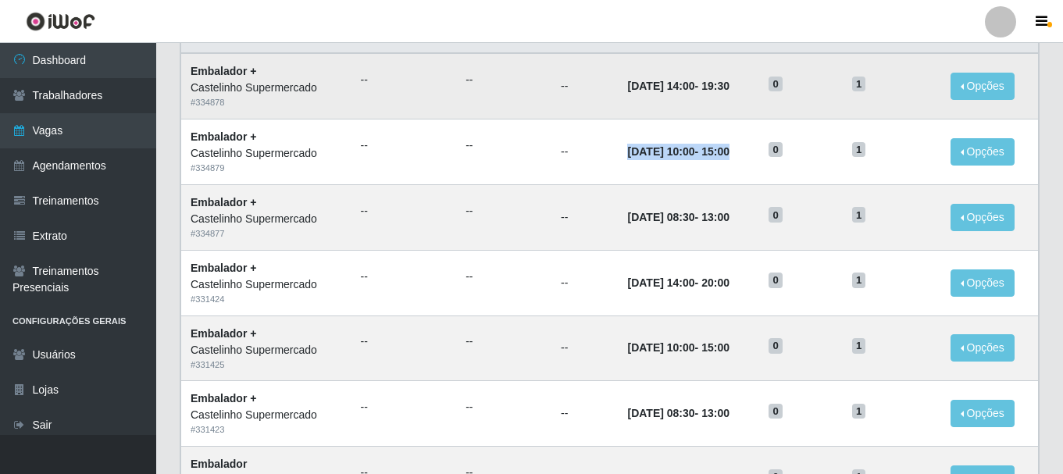
scroll to position [78, 0]
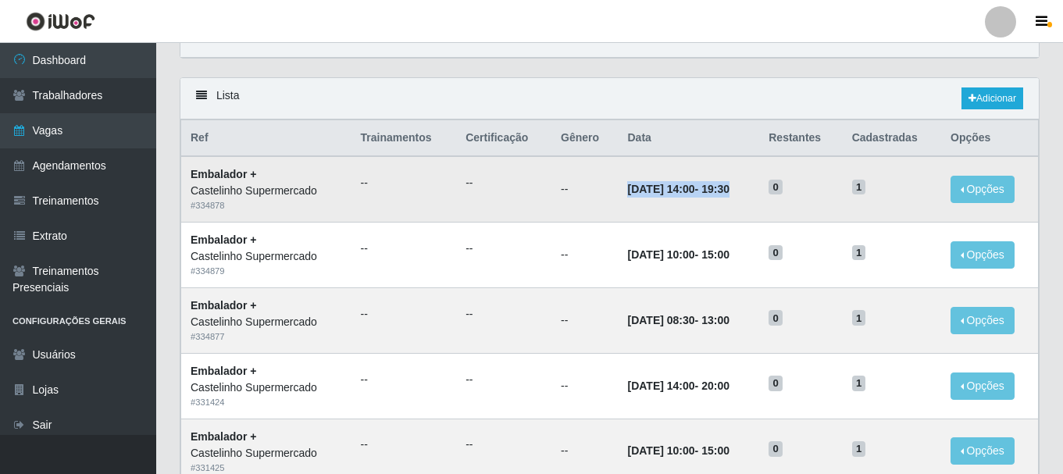
drag, startPoint x: 606, startPoint y: 194, endPoint x: 764, endPoint y: 180, distance: 158.5
click at [760, 180] on td "[DATE] 14:00 - 19:30" at bounding box center [688, 189] width 141 height 66
click at [908, 141] on th "Cadastradas" at bounding box center [892, 138] width 98 height 37
drag, startPoint x: 935, startPoint y: 141, endPoint x: 781, endPoint y: 141, distance: 153.9
click at [781, 141] on tr "Ref Trainamentos Certificação Gênero Data Restantes Cadastradas Opções" at bounding box center [610, 138] width 858 height 37
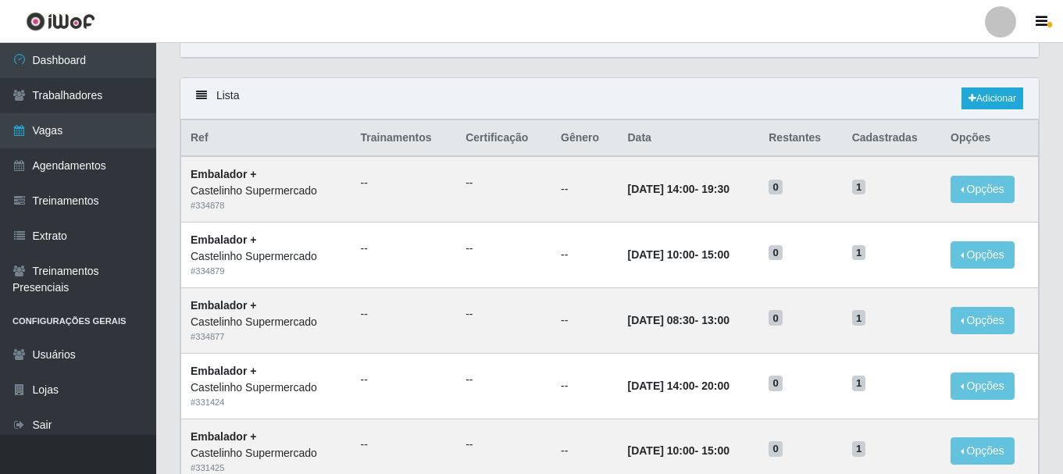
click at [760, 149] on th "Data" at bounding box center [688, 138] width 141 height 37
drag, startPoint x: 781, startPoint y: 190, endPoint x: 799, endPoint y: 188, distance: 17.4
click at [799, 188] on td "0" at bounding box center [801, 189] width 83 height 66
click at [799, 181] on h5 "0" at bounding box center [801, 186] width 64 height 16
click at [783, 191] on span "0" at bounding box center [776, 188] width 14 height 16
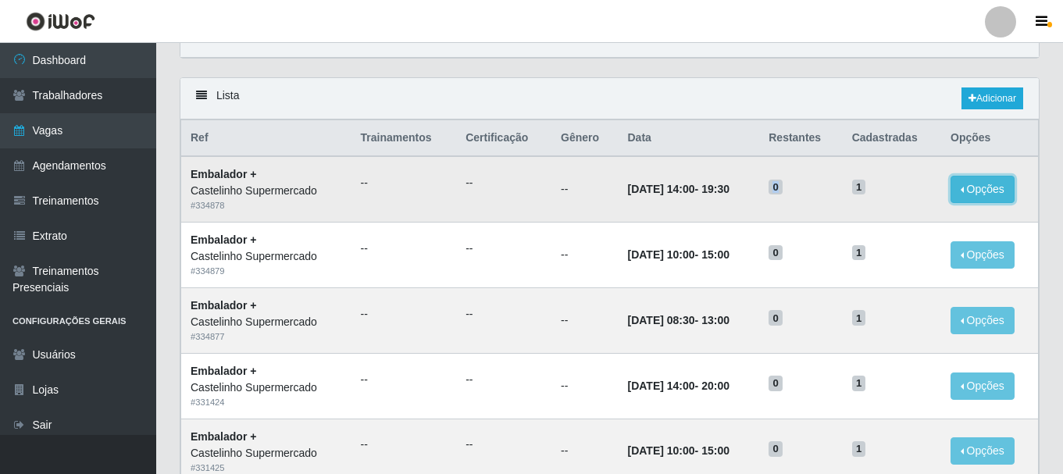
click at [1000, 192] on button "Opções" at bounding box center [983, 189] width 64 height 27
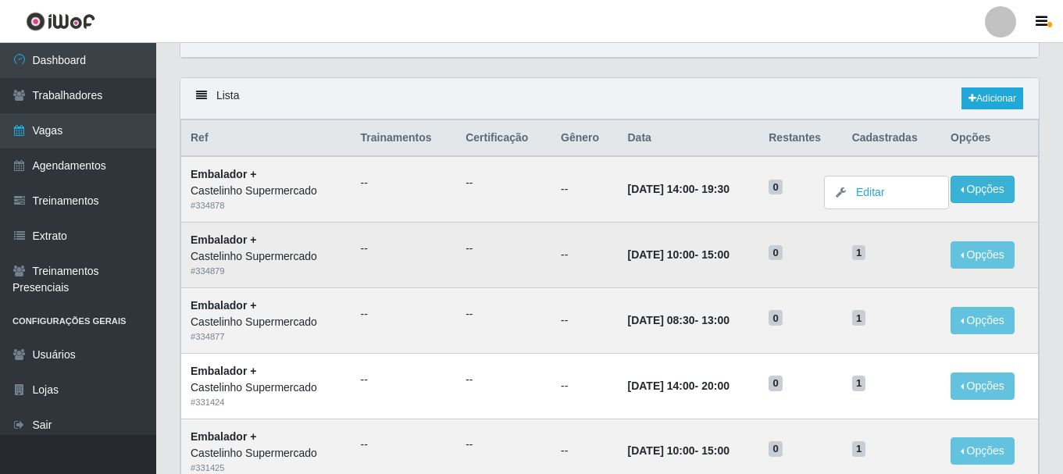
click at [878, 224] on td "1" at bounding box center [892, 256] width 98 height 66
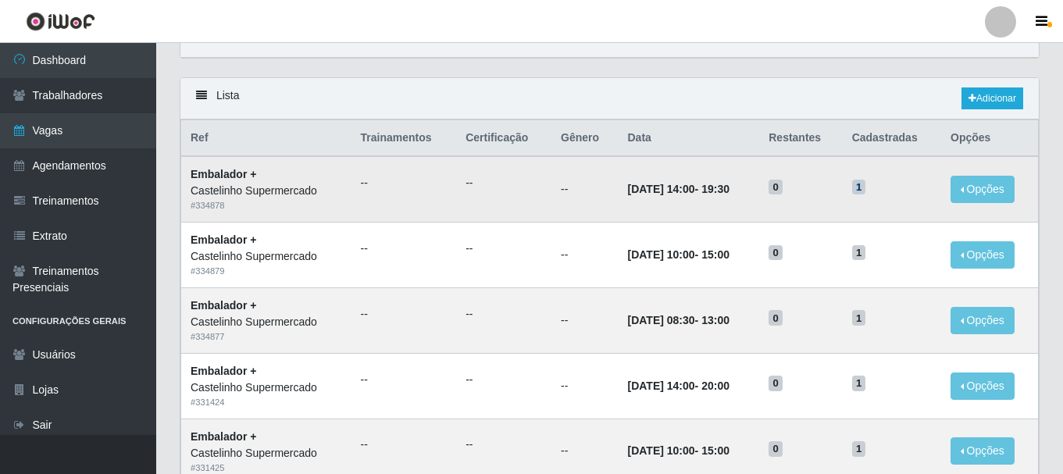
drag, startPoint x: 878, startPoint y: 182, endPoint x: 867, endPoint y: 184, distance: 10.4
click at [867, 184] on h5 "1" at bounding box center [893, 186] width 80 height 16
click at [1004, 188] on button "Opções" at bounding box center [983, 189] width 64 height 27
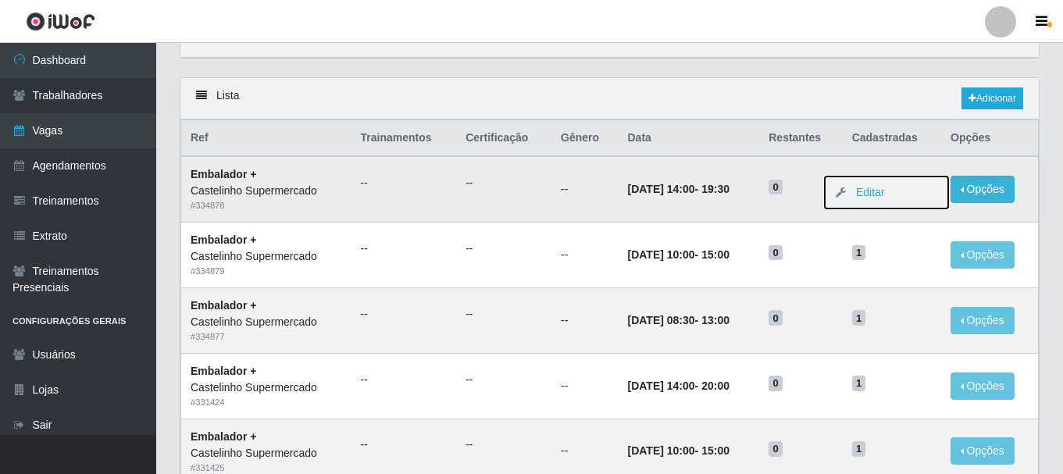
click at [892, 194] on button "Editar" at bounding box center [886, 193] width 123 height 32
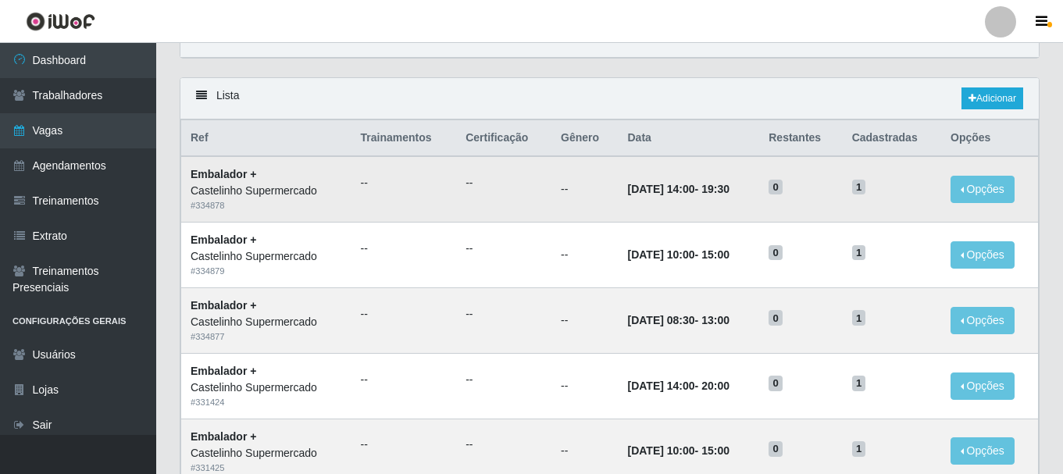
click at [760, 189] on td "[DATE] 14:00 - 19:30" at bounding box center [688, 189] width 141 height 66
click at [968, 194] on button "Opções" at bounding box center [983, 189] width 64 height 27
click at [870, 198] on link "Editar" at bounding box center [863, 192] width 45 height 13
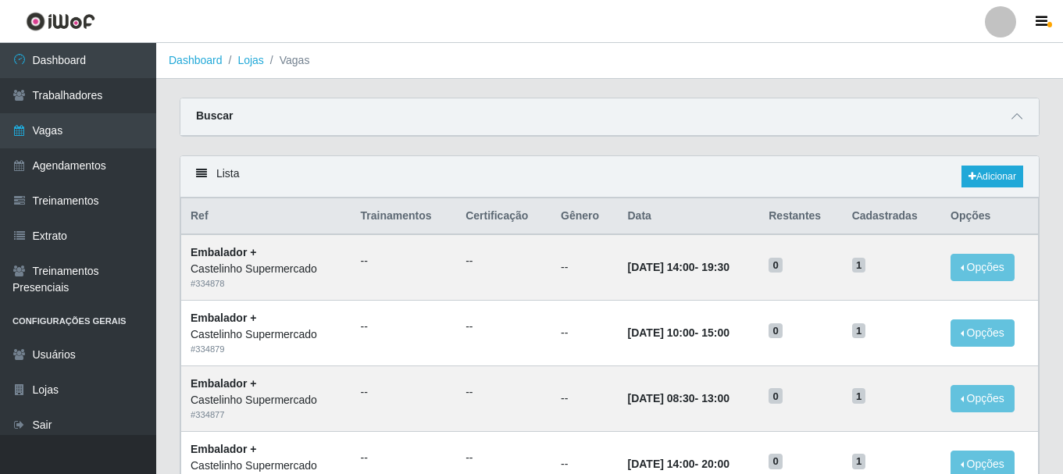
click at [60, 23] on img at bounding box center [61, 22] width 70 height 20
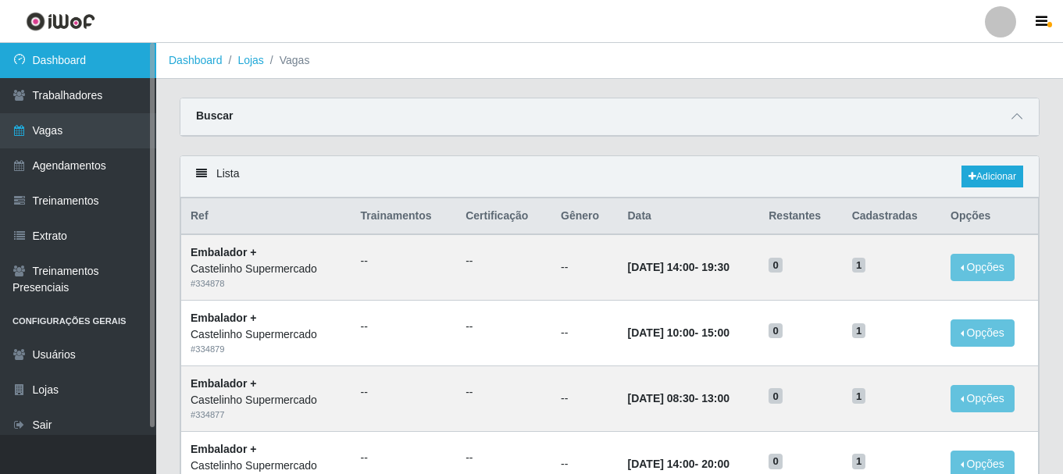
click at [68, 63] on link "Dashboard" at bounding box center [78, 60] width 156 height 35
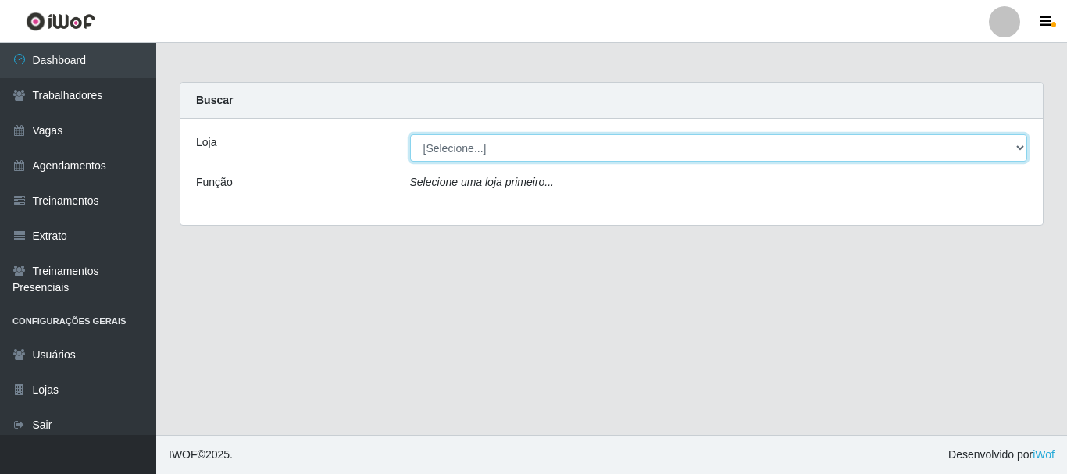
click at [472, 145] on select "[Selecione...] Castelinho Supermercado" at bounding box center [719, 147] width 618 height 27
select select "377"
click at [410, 134] on select "[Selecione...] Castelinho Supermercado" at bounding box center [719, 147] width 618 height 27
